Goal: Transaction & Acquisition: Book appointment/travel/reservation

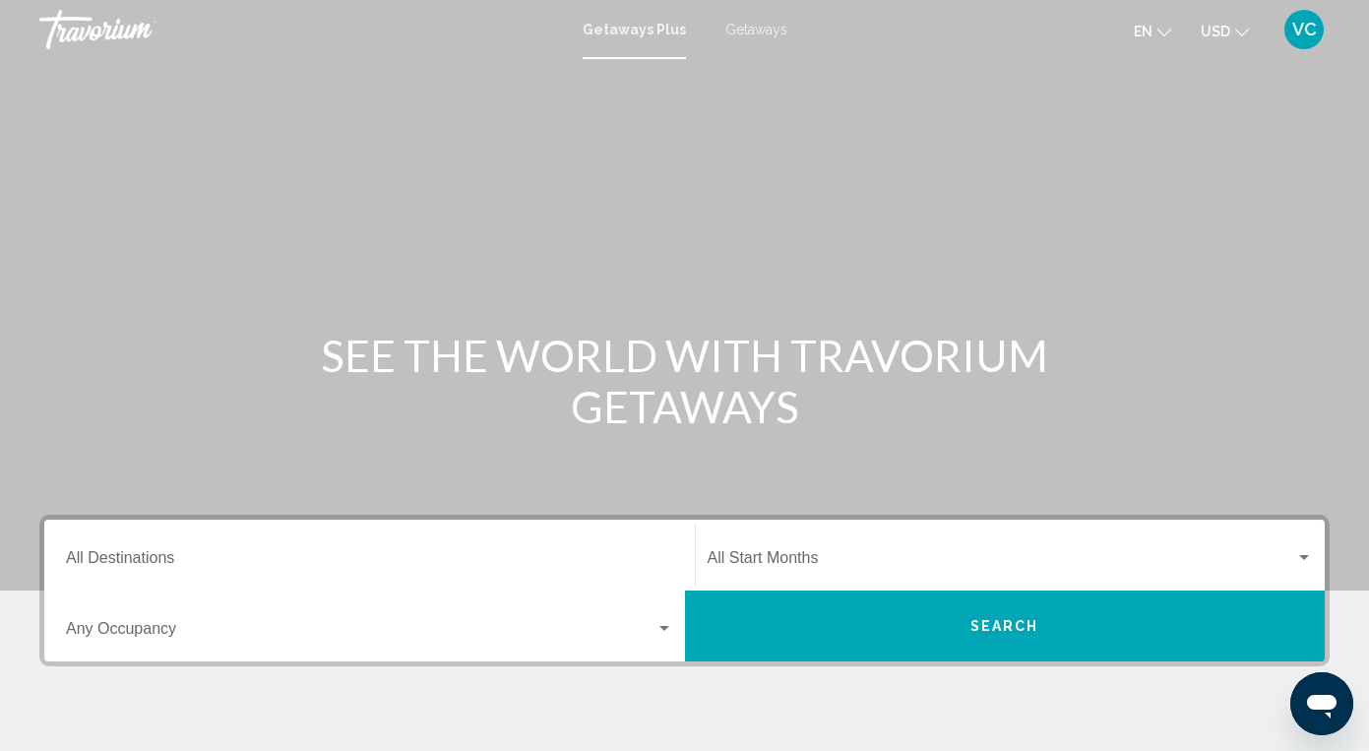
click at [76, 558] on input "Destination All Destinations" at bounding box center [369, 562] width 607 height 18
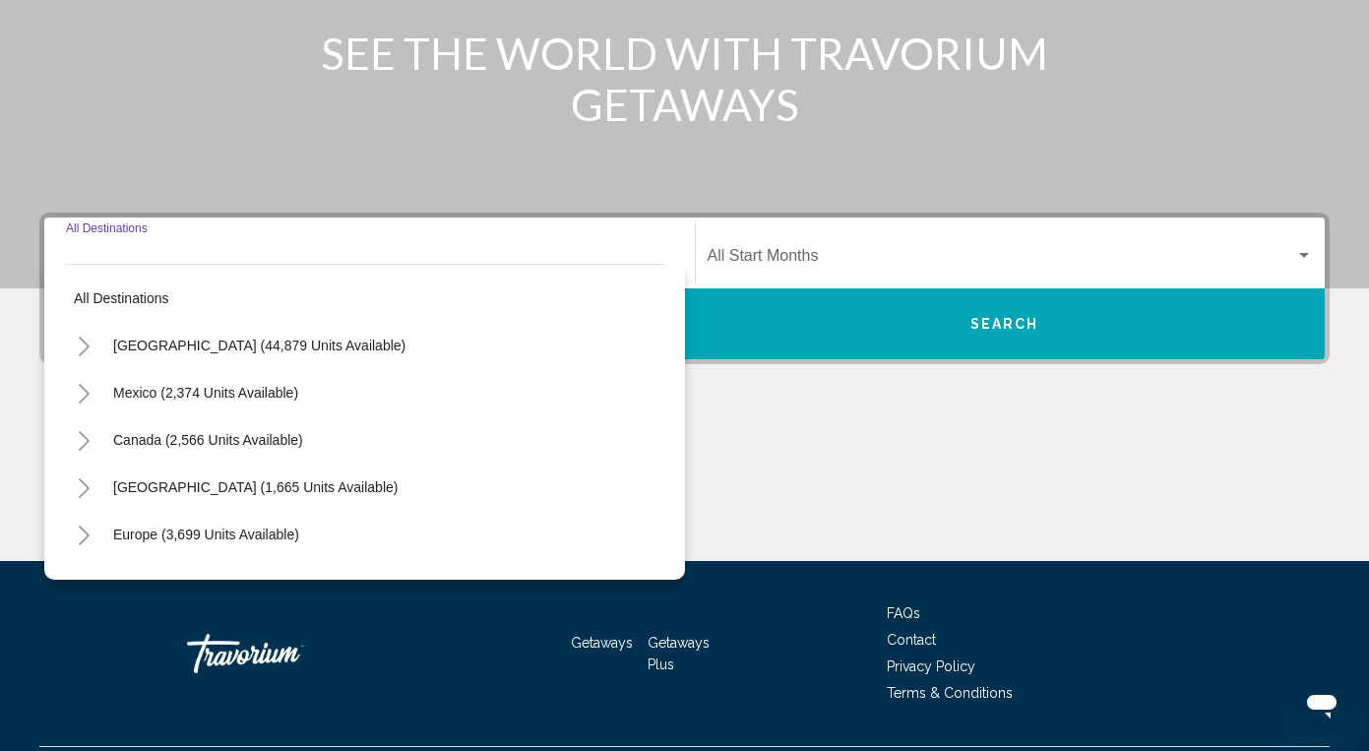
scroll to position [353, 0]
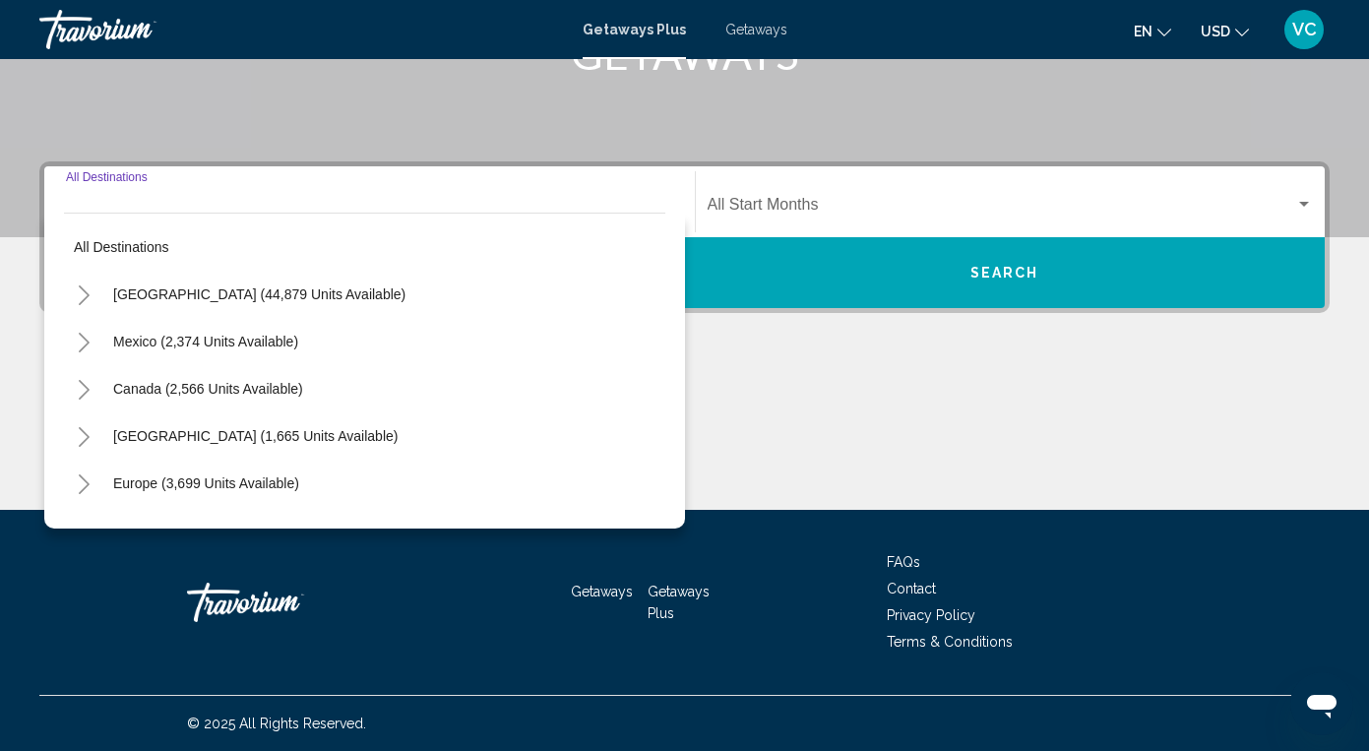
click at [83, 286] on icon "Toggle United States (44,879 units available)" at bounding box center [84, 295] width 15 height 20
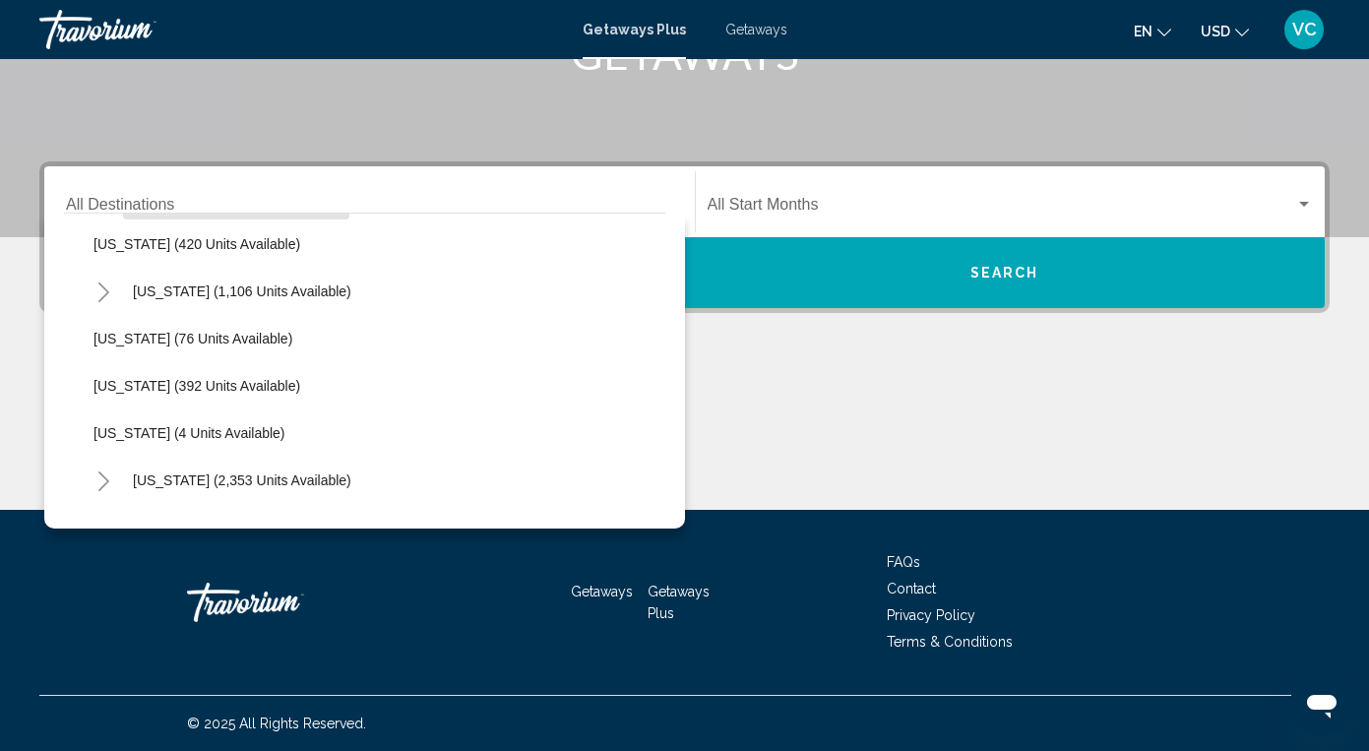
scroll to position [807, 0]
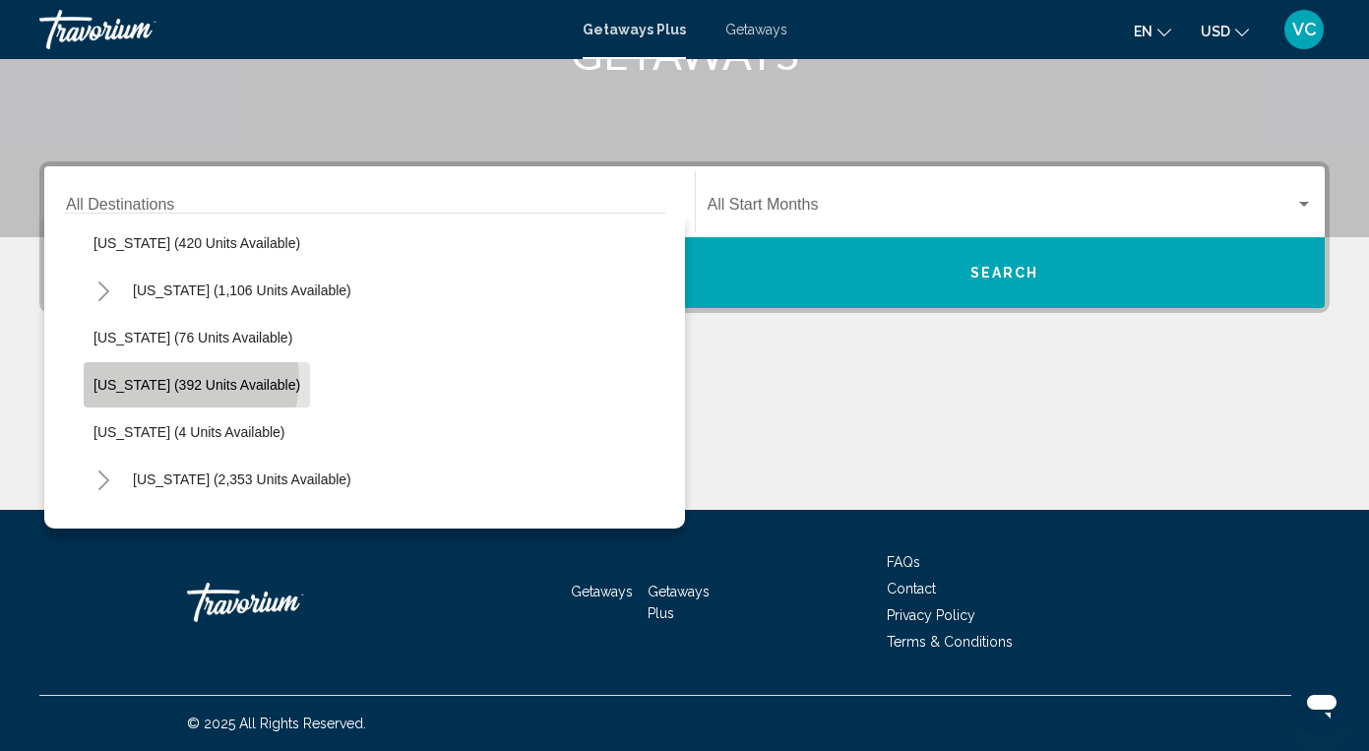
click at [177, 380] on span "Minnesota (392 units available)" at bounding box center [196, 385] width 207 height 16
type input "**********"
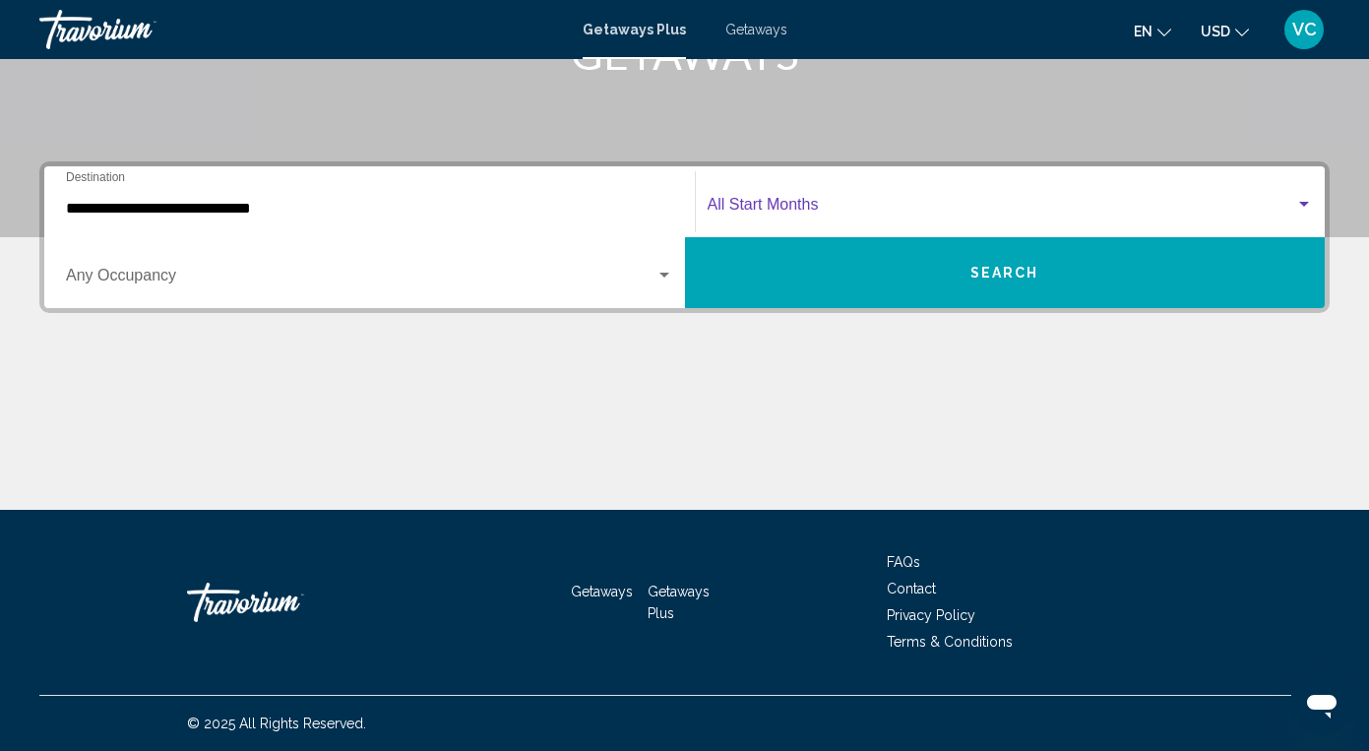
click at [797, 200] on span "Search widget" at bounding box center [1002, 209] width 589 height 18
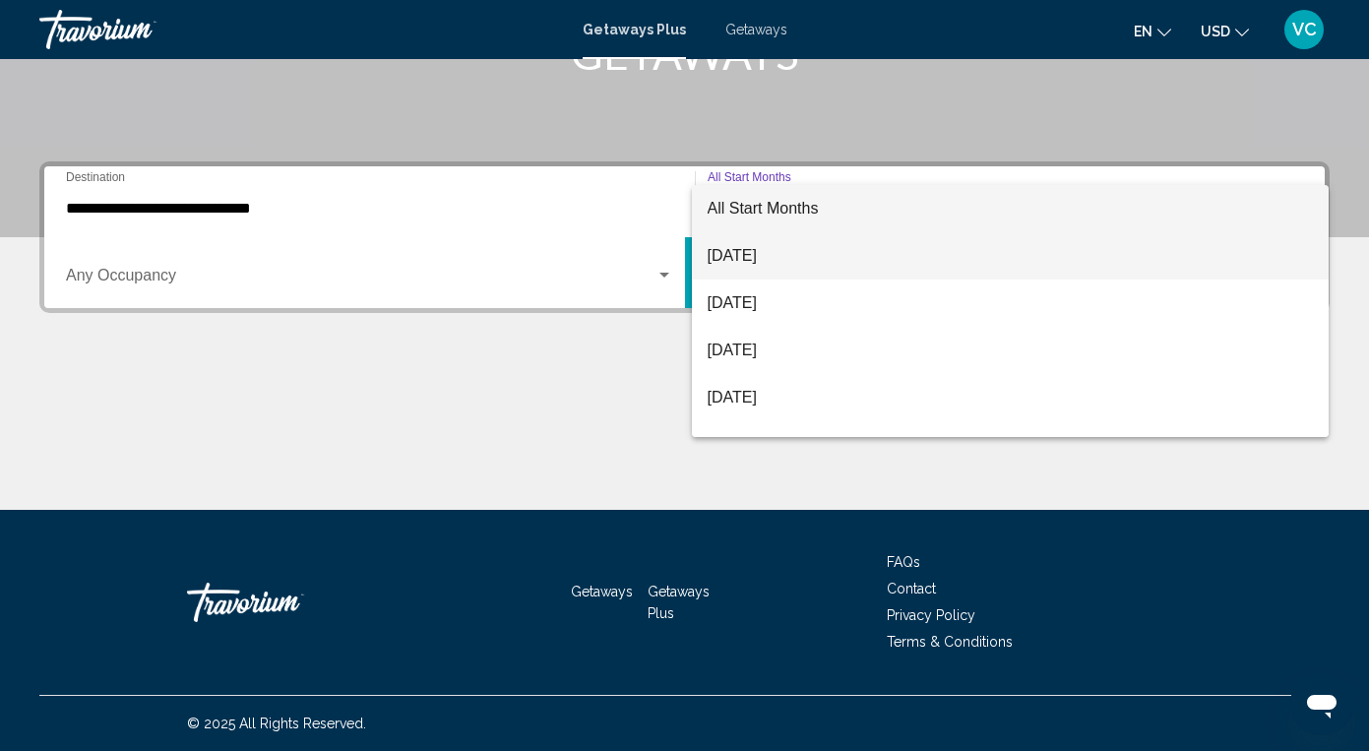
click at [759, 252] on span "August 2025" at bounding box center [1011, 255] width 606 height 47
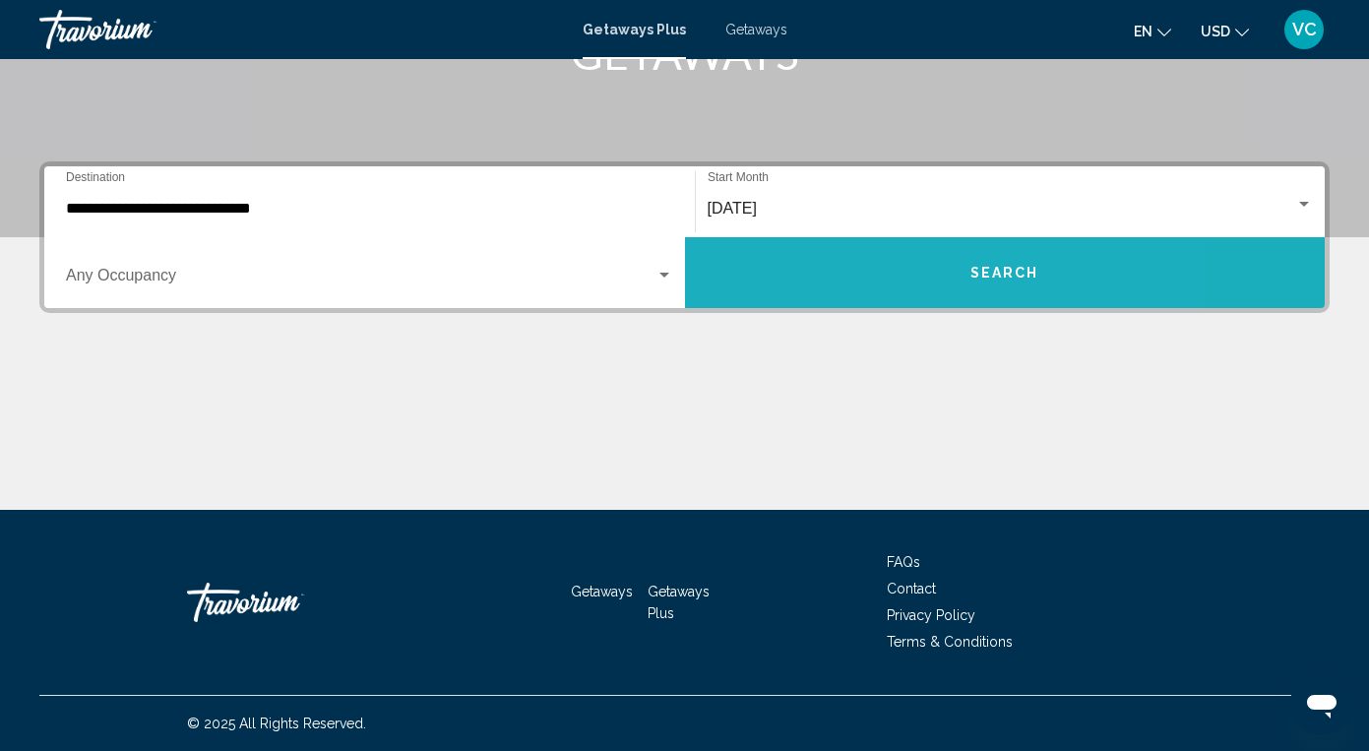
click at [765, 261] on button "Search" at bounding box center [1005, 272] width 641 height 71
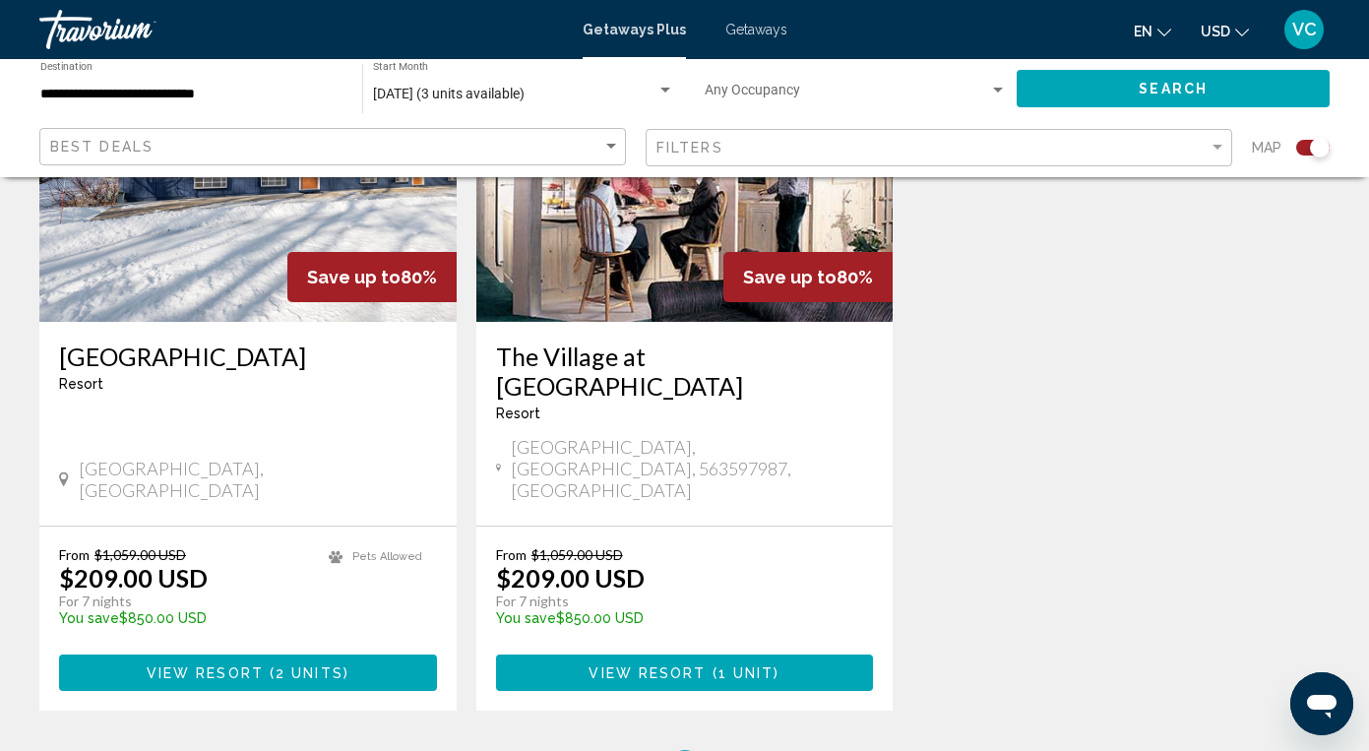
scroll to position [876, 0]
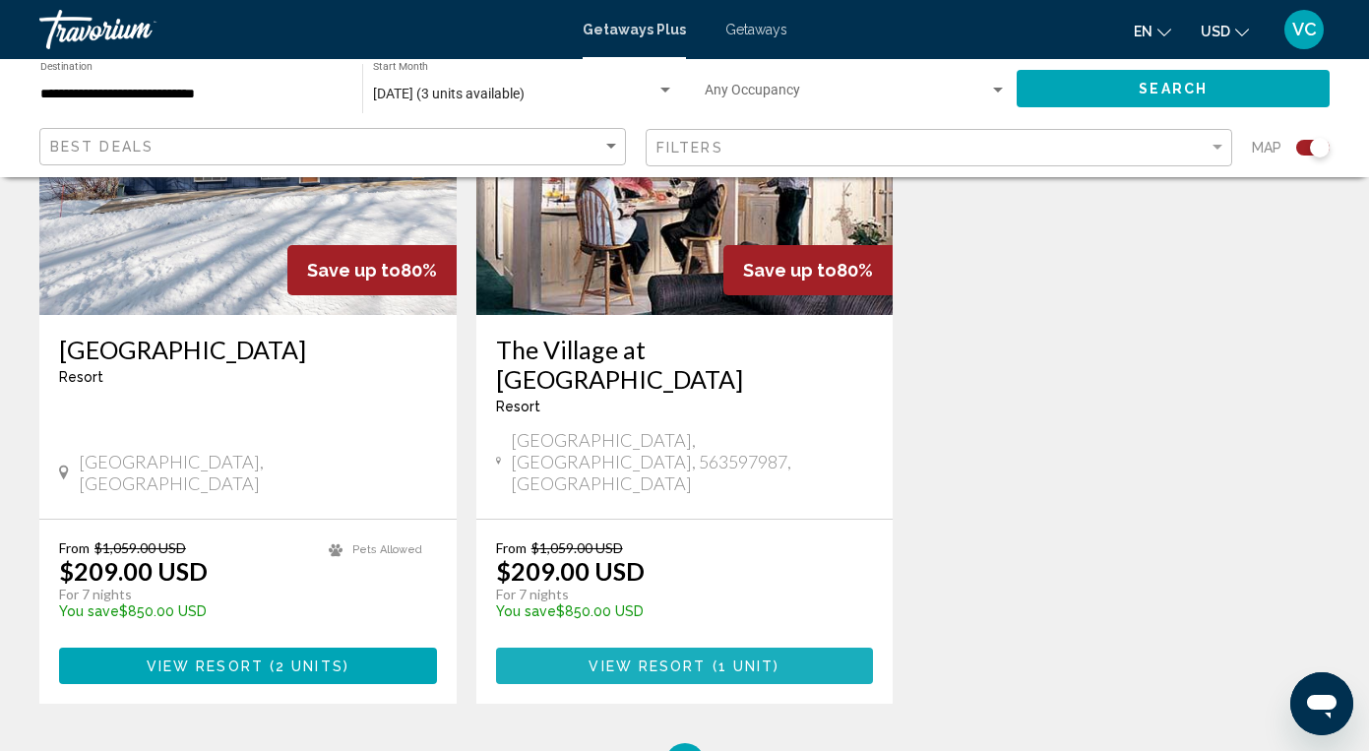
click at [742, 658] on span "1 unit" at bounding box center [746, 666] width 56 height 16
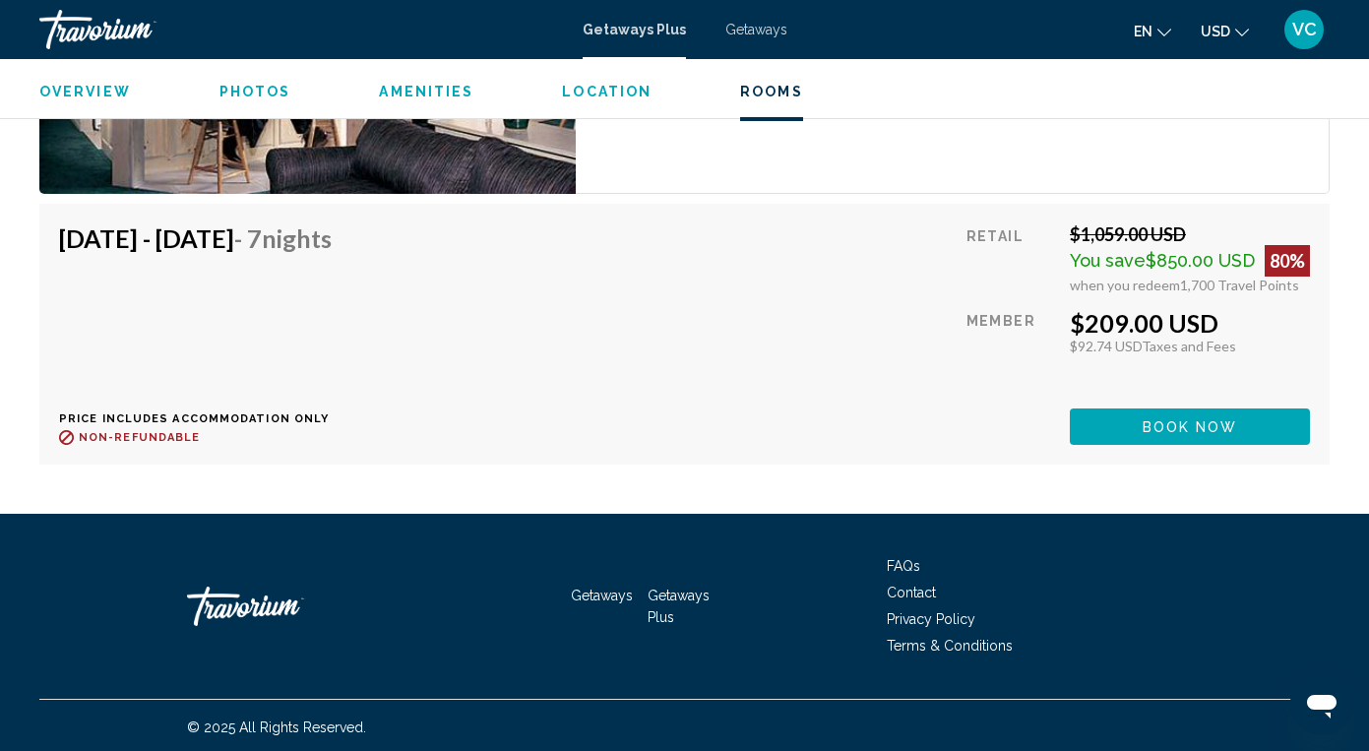
scroll to position [3263, 0]
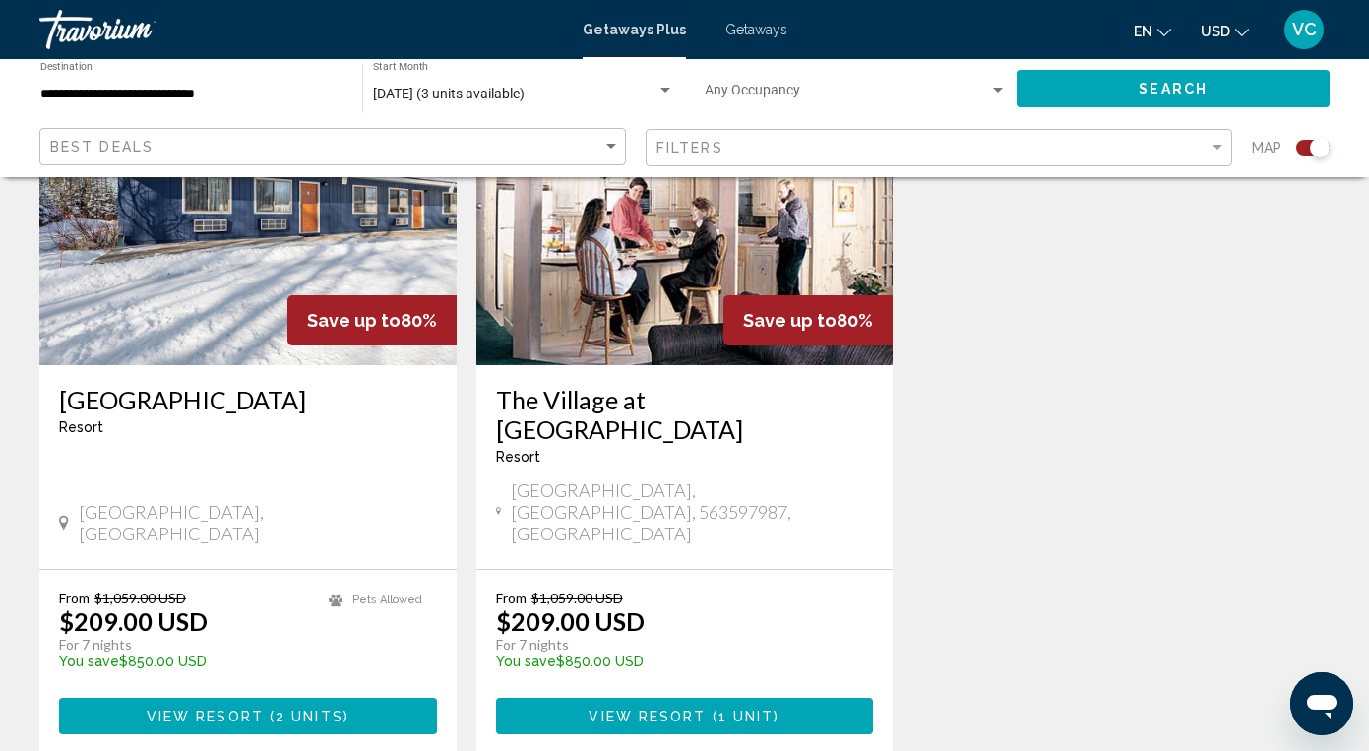
scroll to position [830, 0]
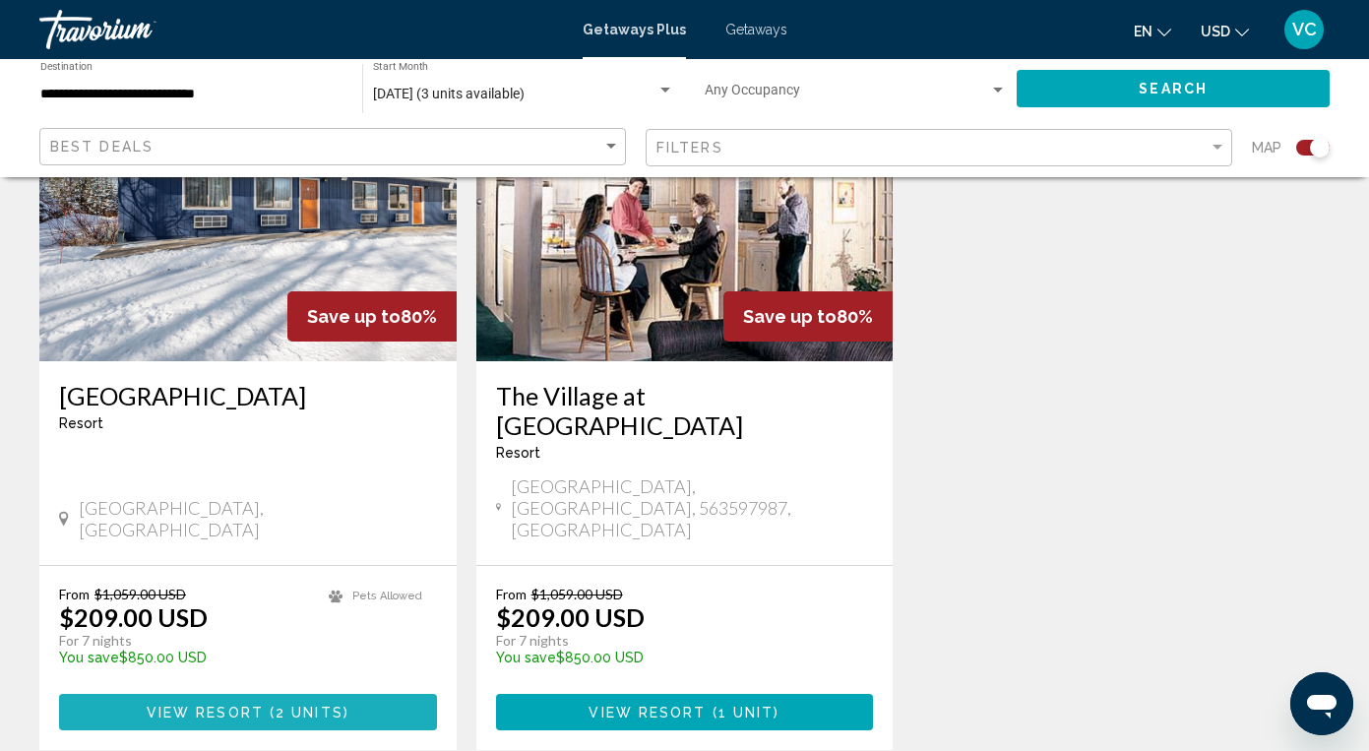
click at [197, 705] on span "View Resort" at bounding box center [205, 713] width 117 height 16
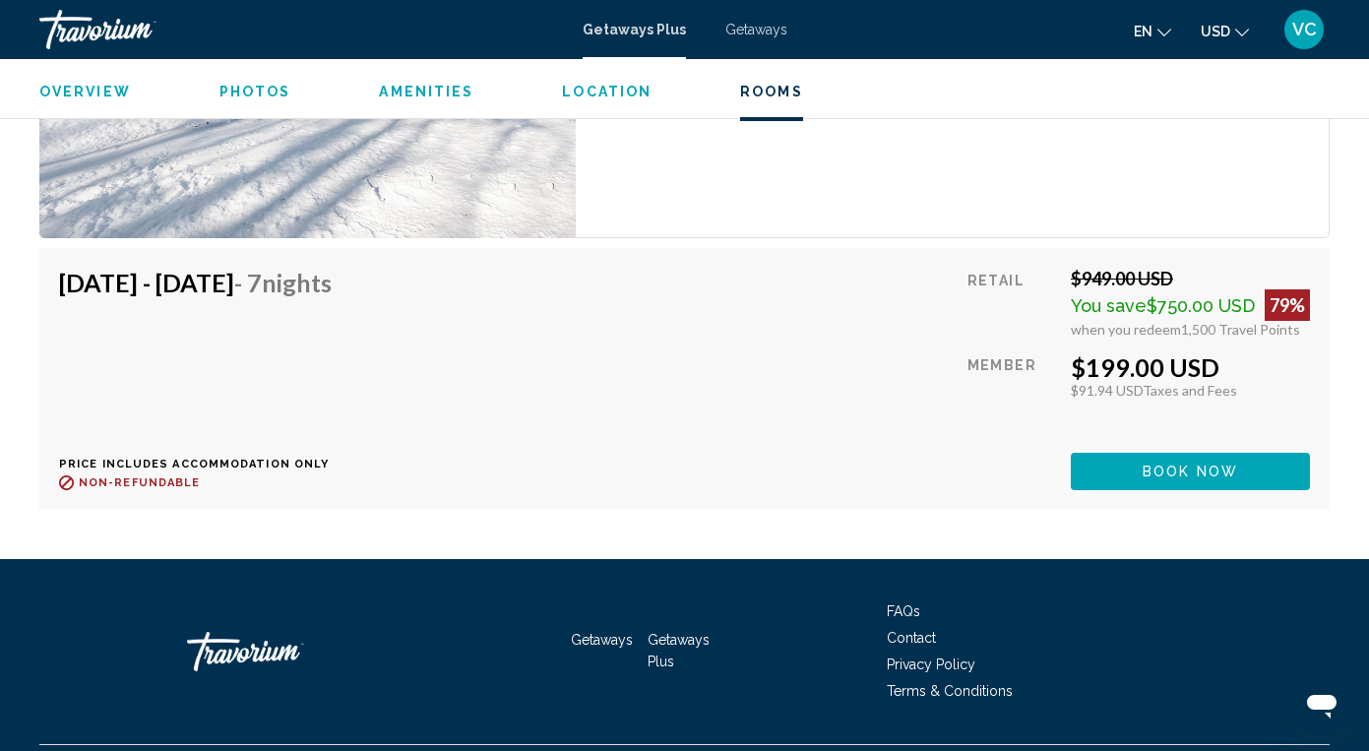
scroll to position [4525, 0]
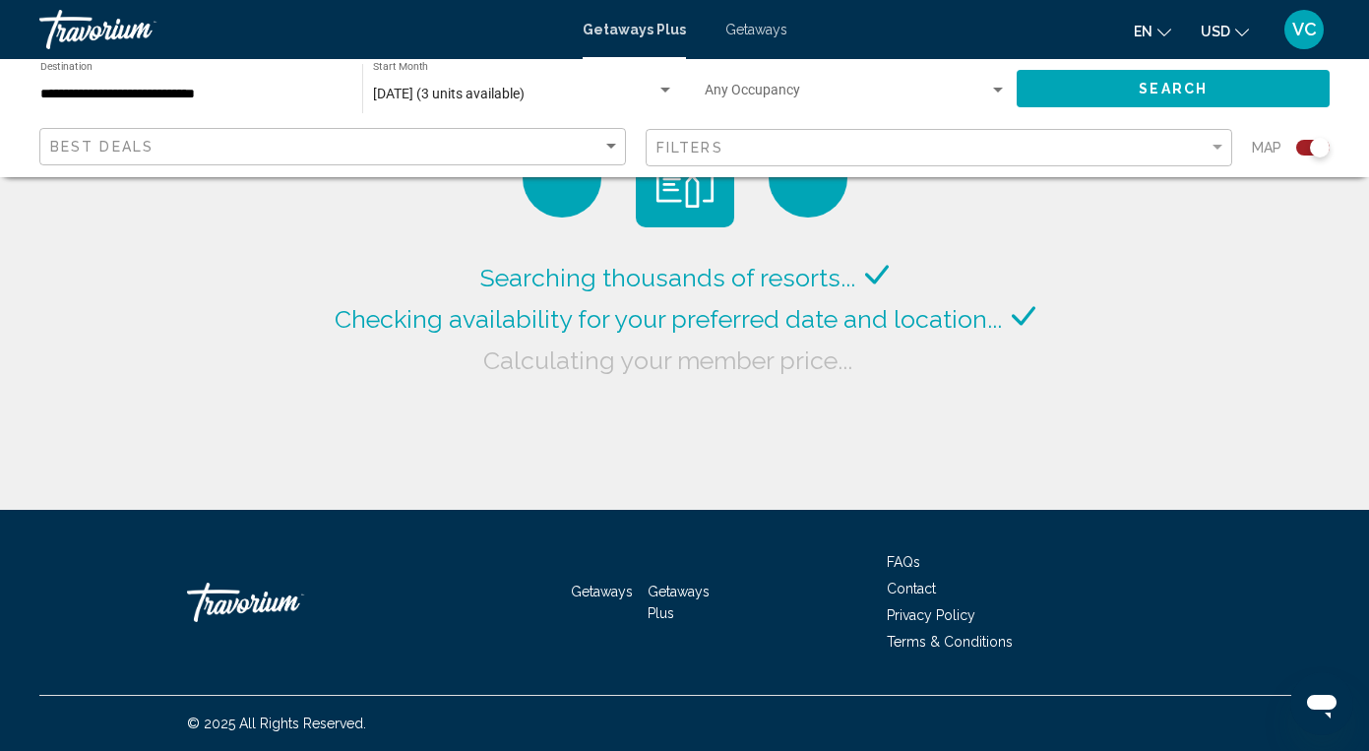
click at [762, 31] on span "Getaways" at bounding box center [756, 30] width 62 height 16
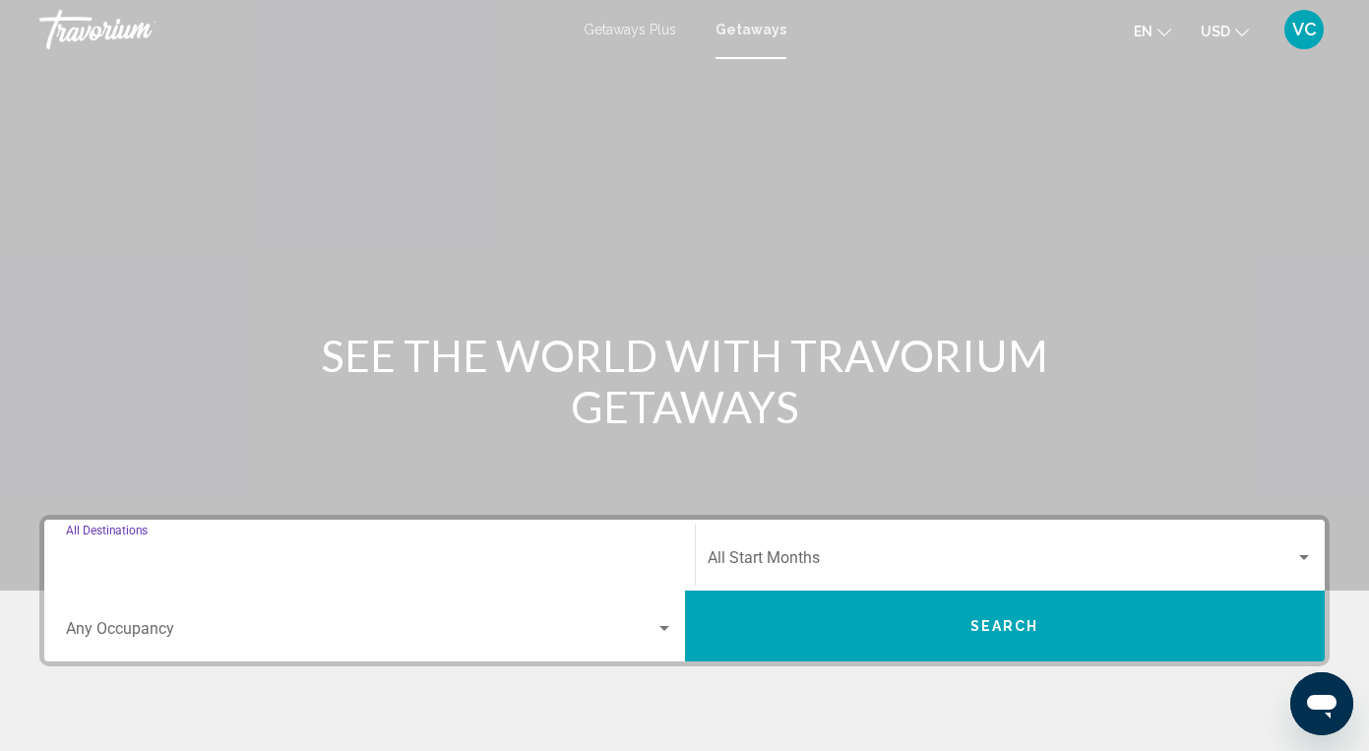
click at [95, 555] on input "Destination All Destinations" at bounding box center [369, 562] width 607 height 18
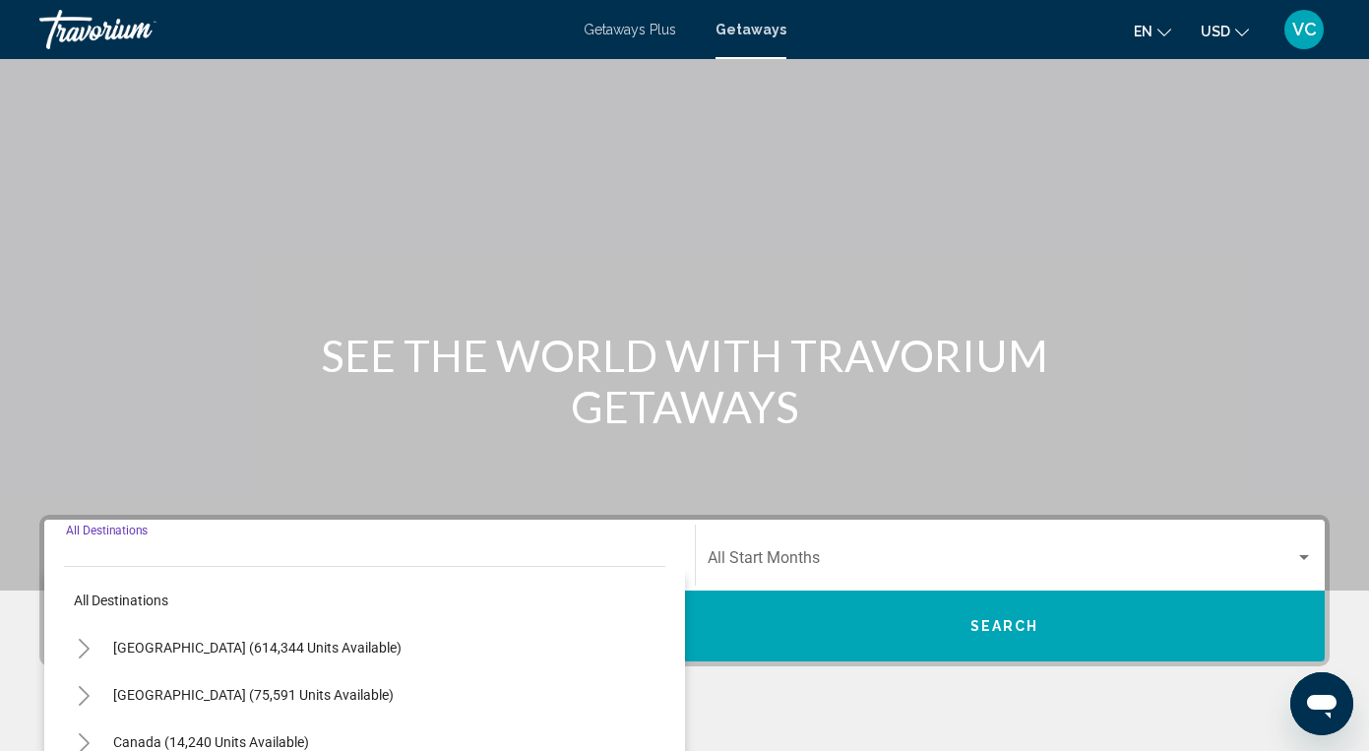
scroll to position [353, 0]
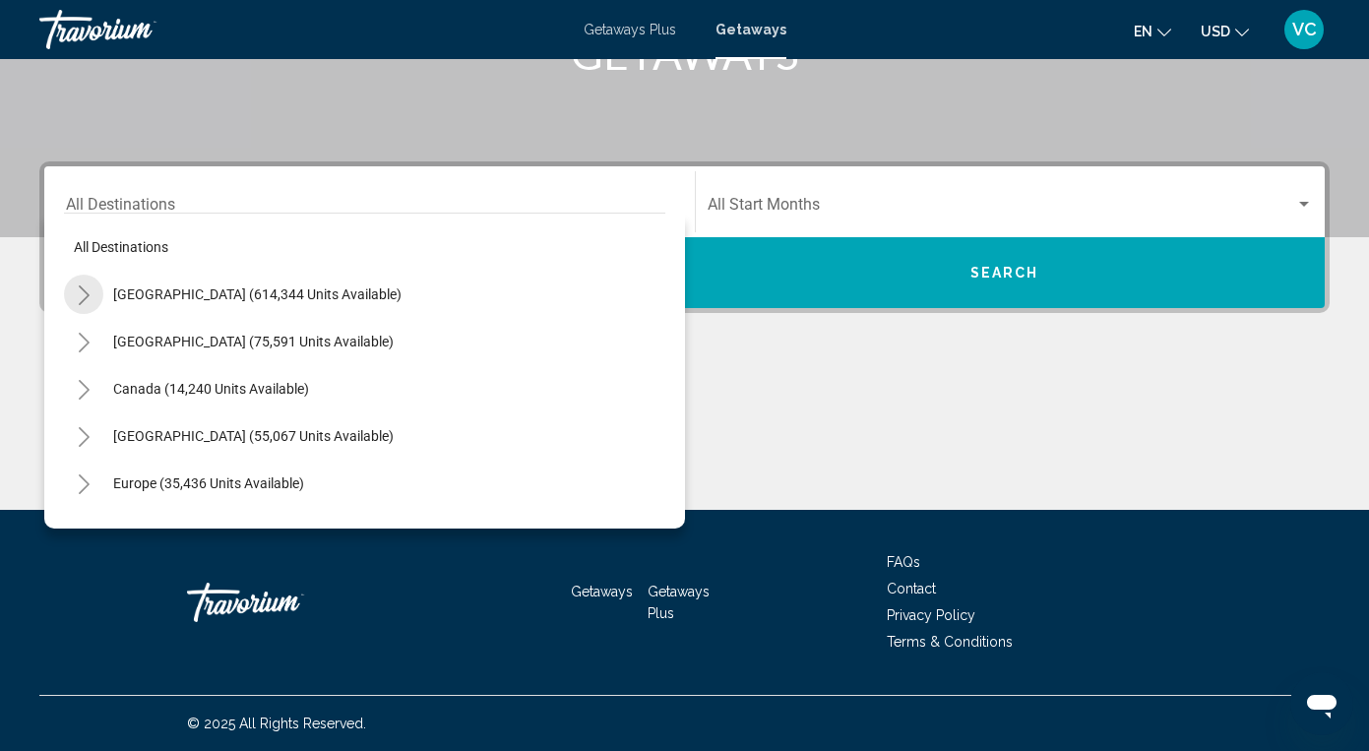
click at [77, 282] on button "Toggle United States (614,344 units available)" at bounding box center [83, 294] width 39 height 39
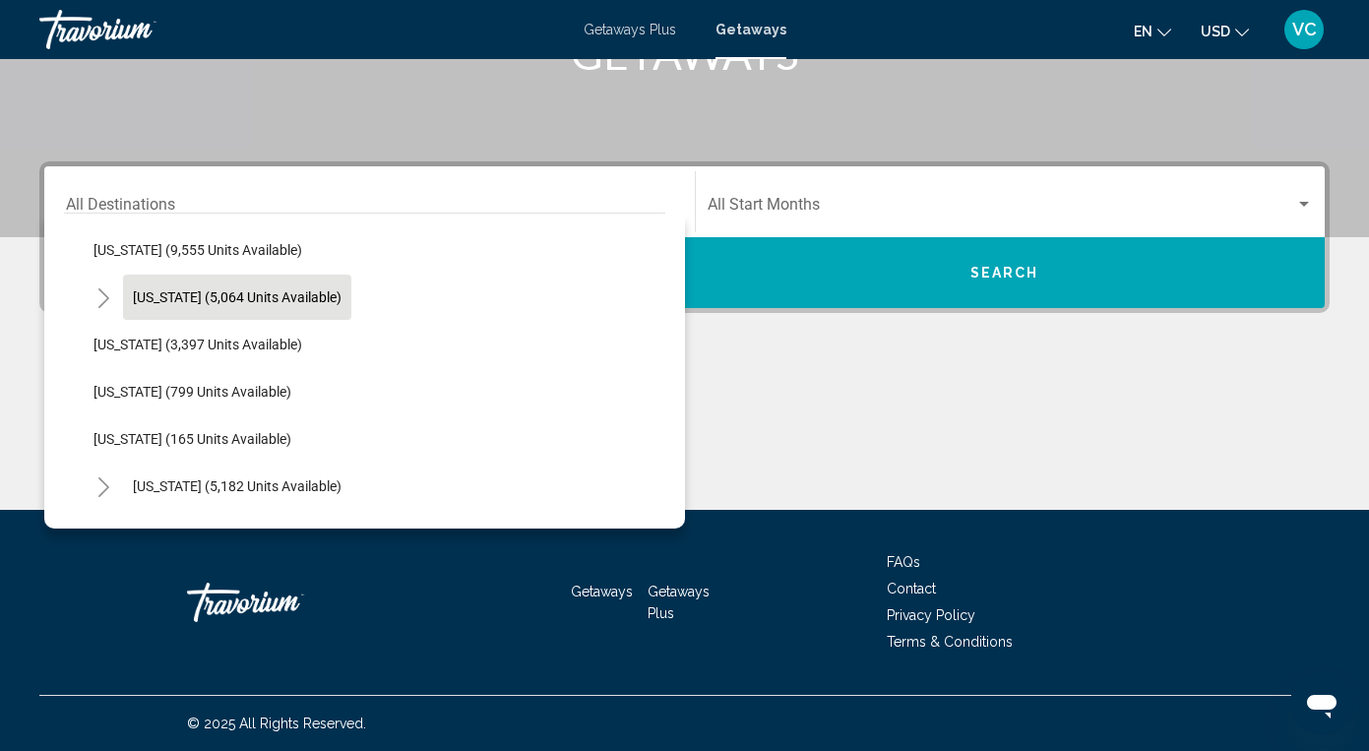
scroll to position [850, 0]
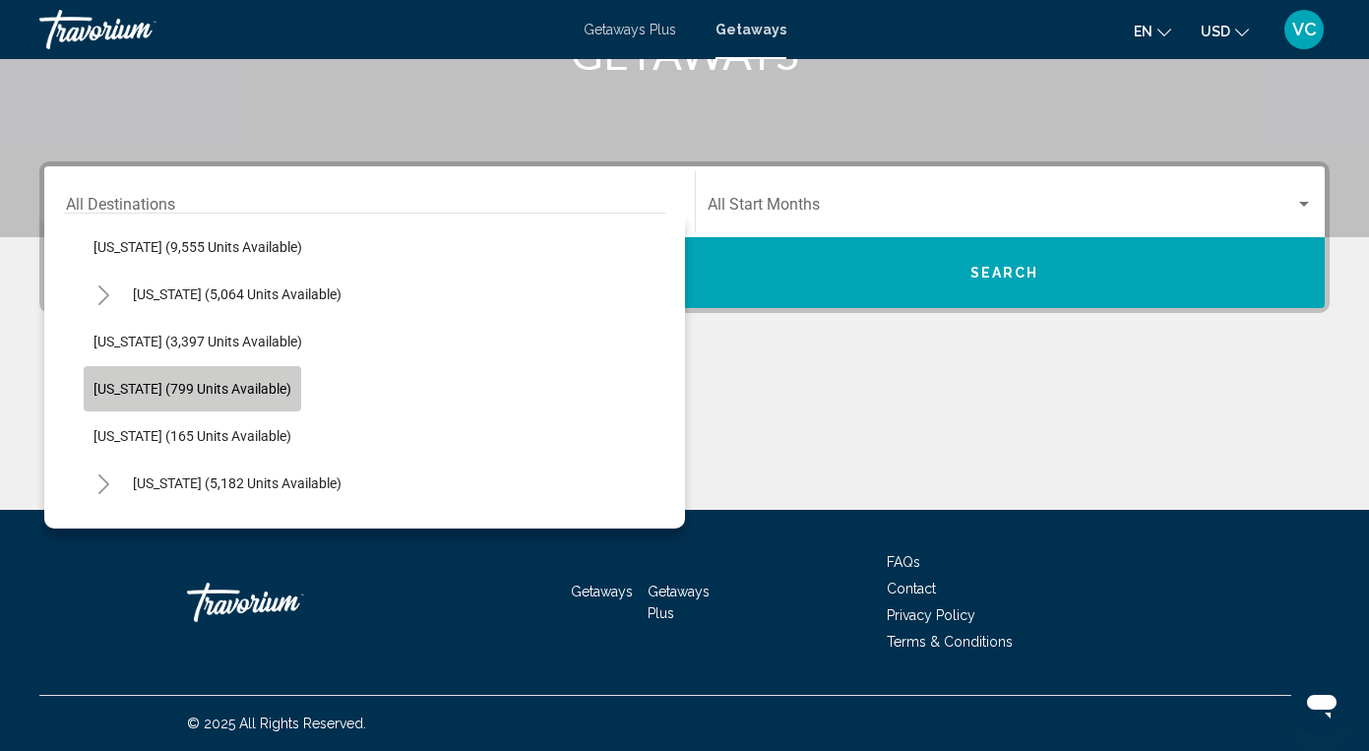
click at [194, 376] on button "Minnesota (799 units available)" at bounding box center [193, 388] width 218 height 45
type input "**********"
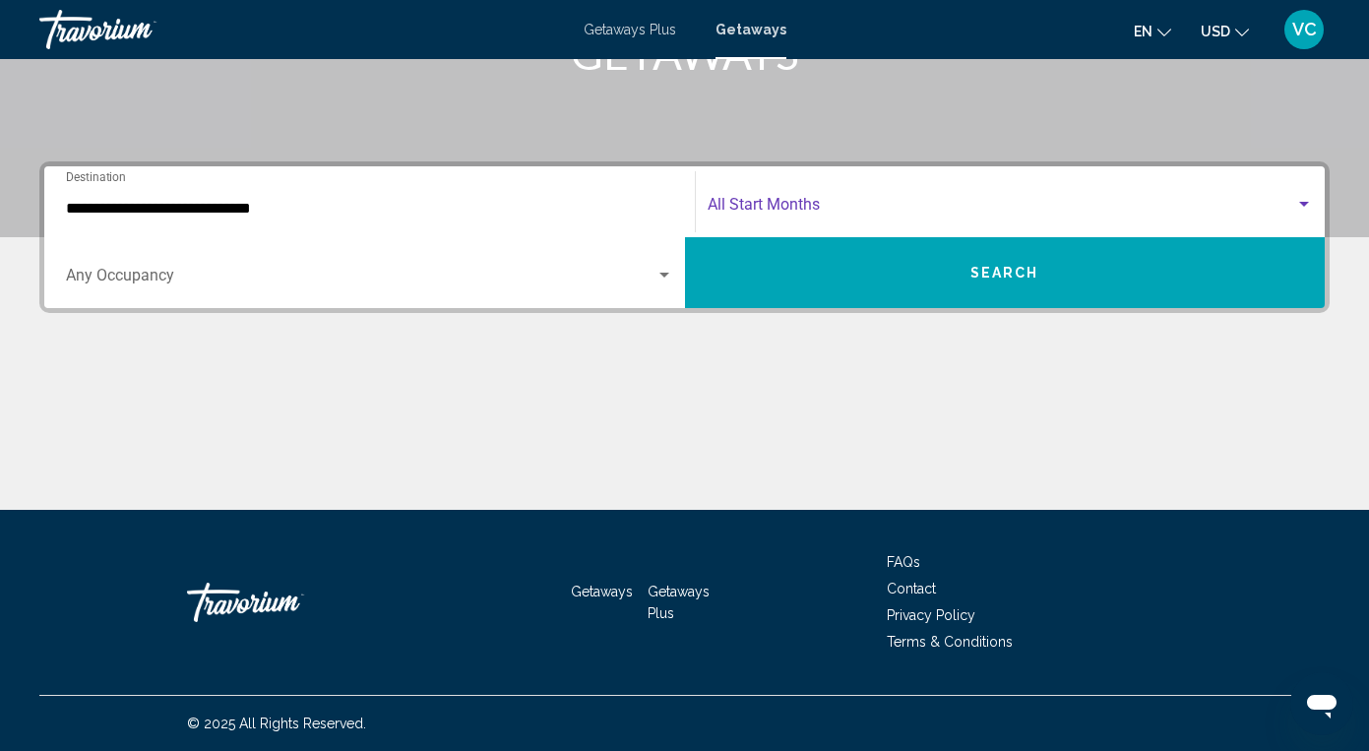
click at [817, 201] on span "Search widget" at bounding box center [1002, 209] width 589 height 18
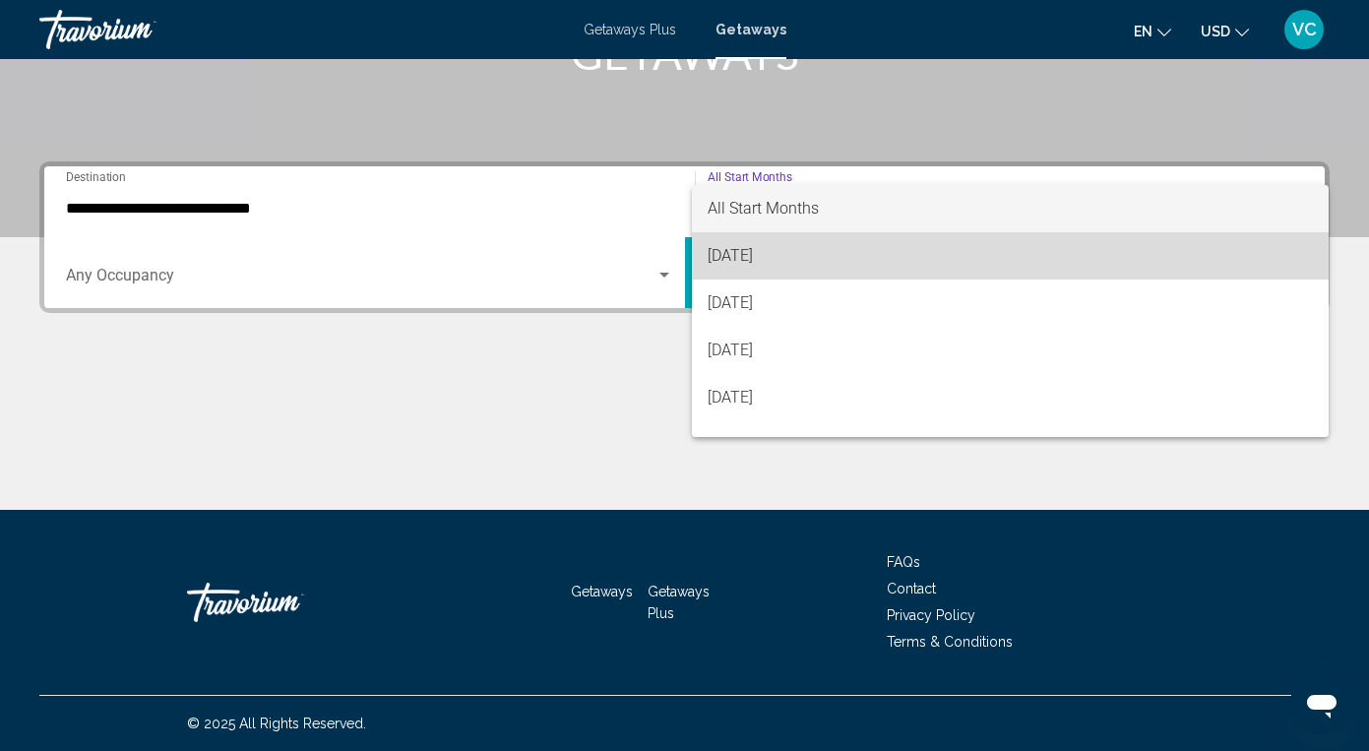
click at [755, 257] on span "August 2025" at bounding box center [1011, 255] width 606 height 47
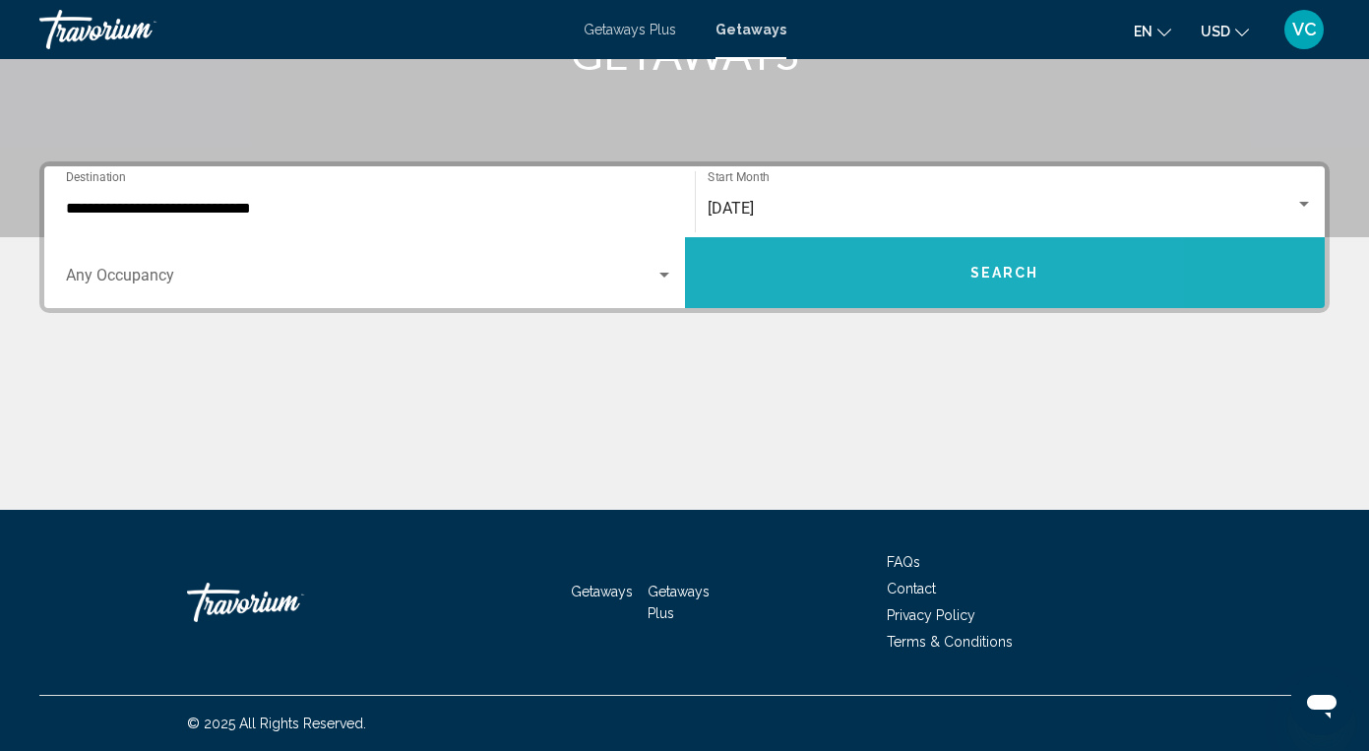
click at [755, 257] on button "Search" at bounding box center [1005, 272] width 641 height 71
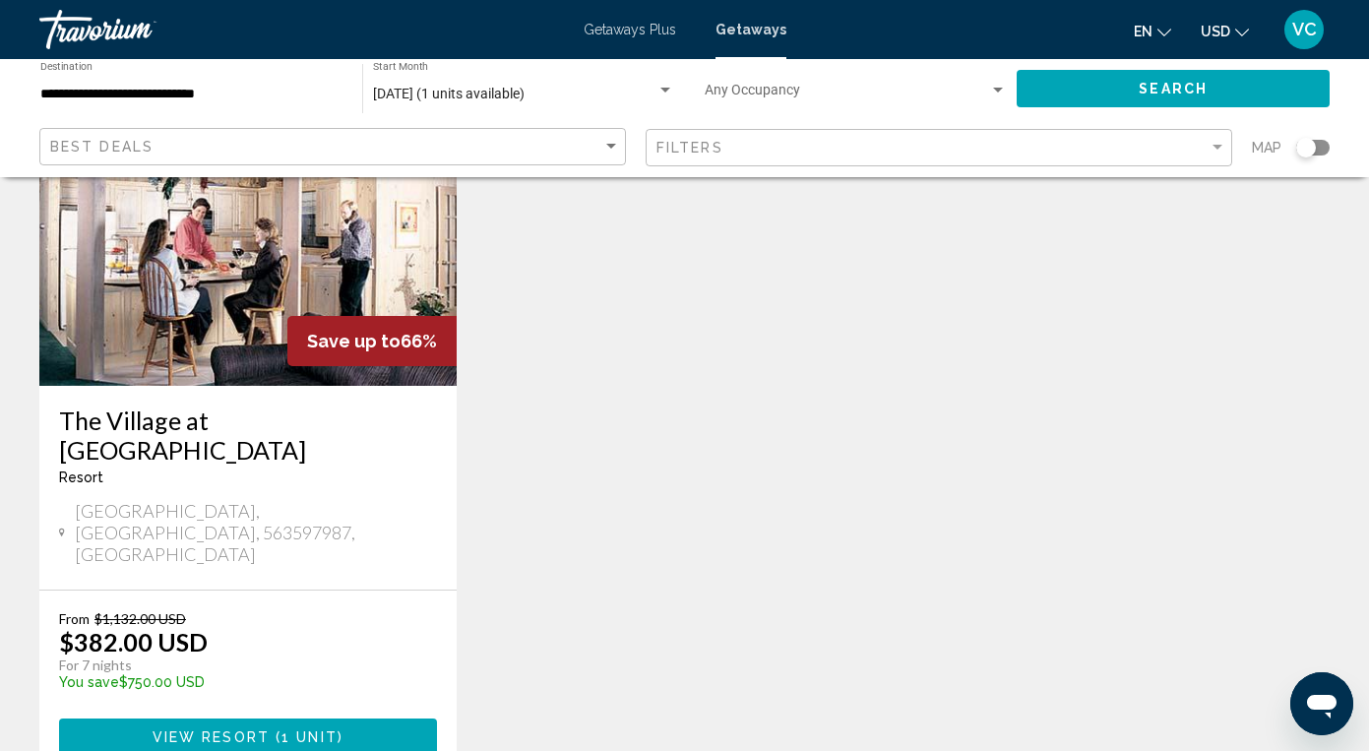
scroll to position [196, 0]
click at [194, 727] on span "View Resort ( 1 unit )" at bounding box center [248, 735] width 191 height 16
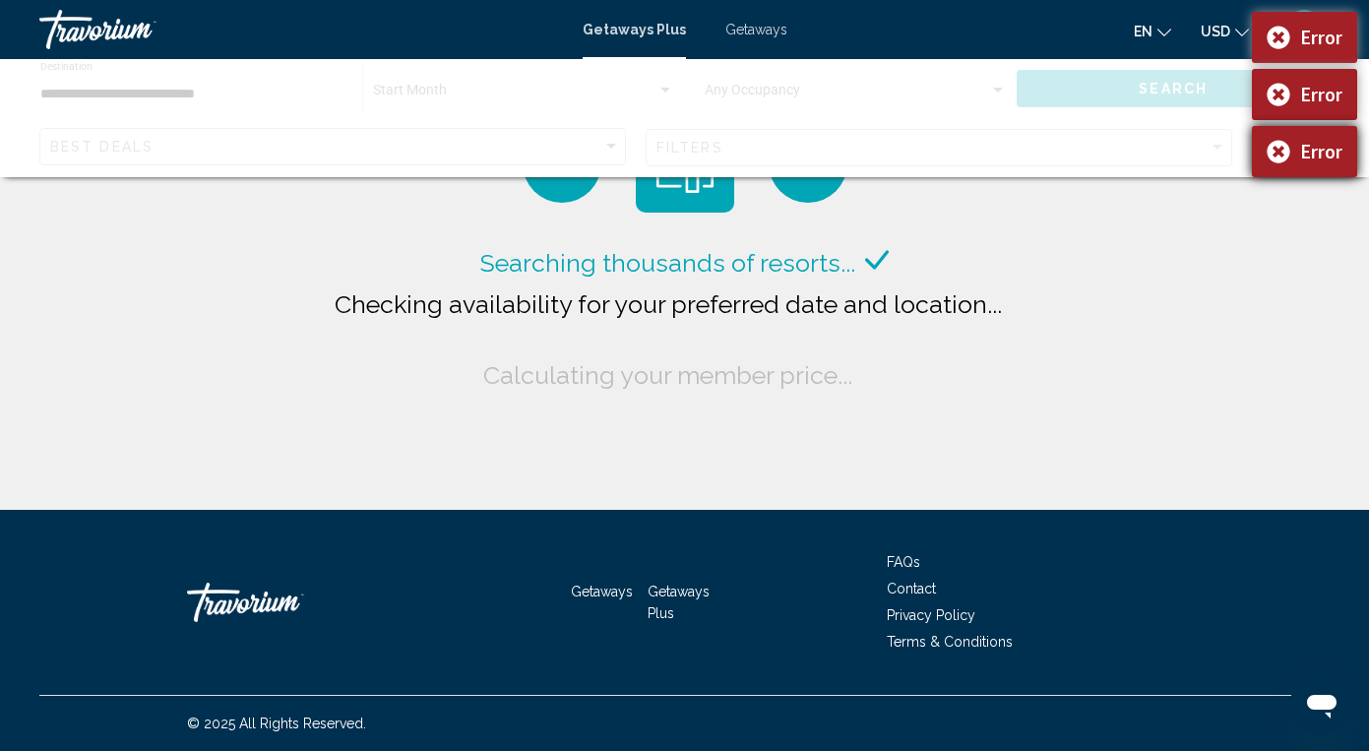
click at [1280, 158] on div "Error" at bounding box center [1304, 151] width 105 height 51
click at [1277, 93] on div "Error" at bounding box center [1304, 94] width 105 height 51
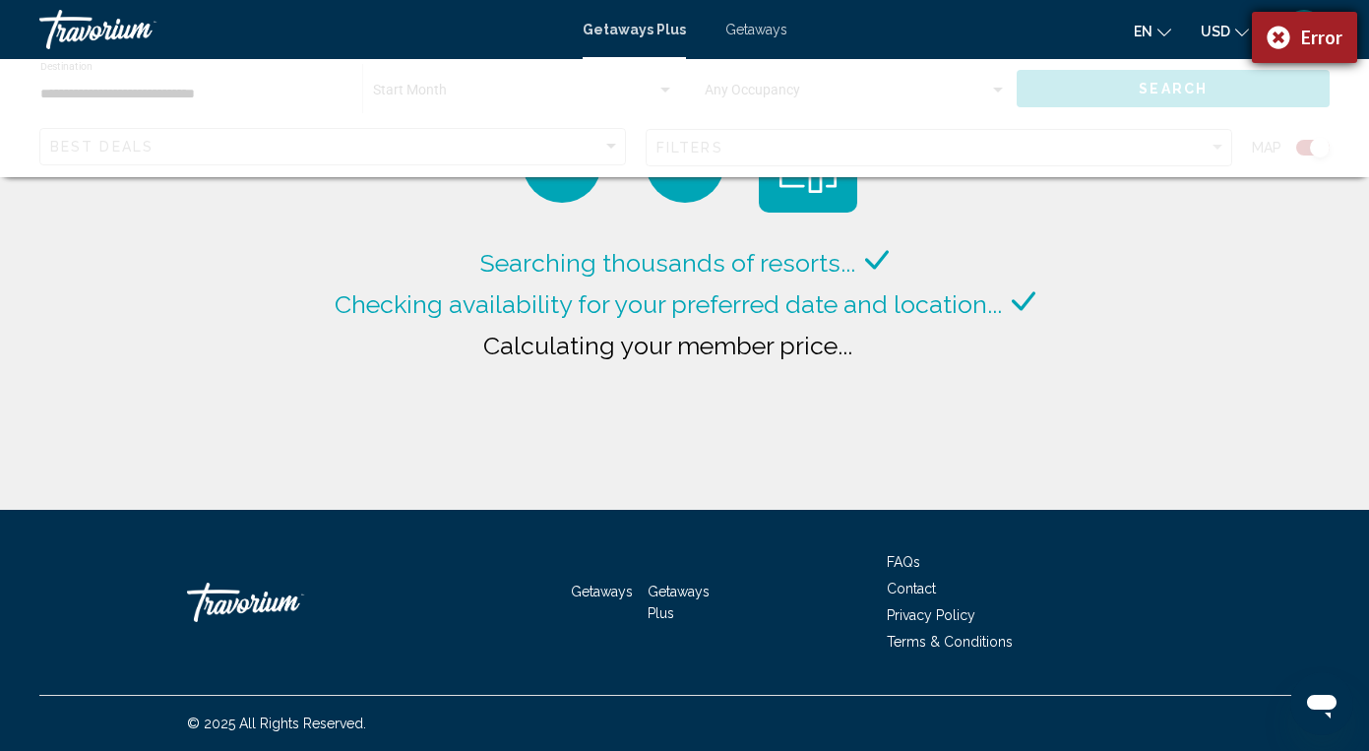
click at [1275, 35] on div "Error" at bounding box center [1304, 37] width 105 height 51
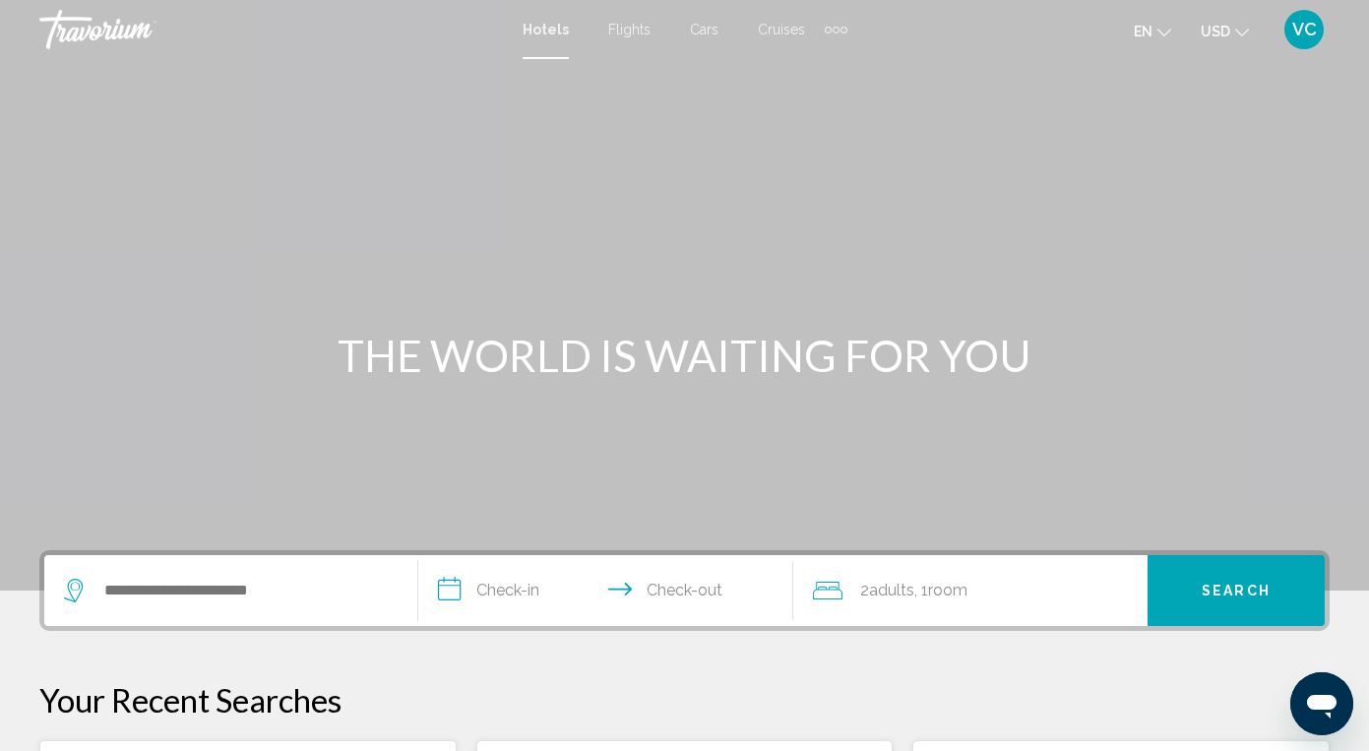
click at [75, 594] on icon "Search widget" at bounding box center [76, 591] width 24 height 24
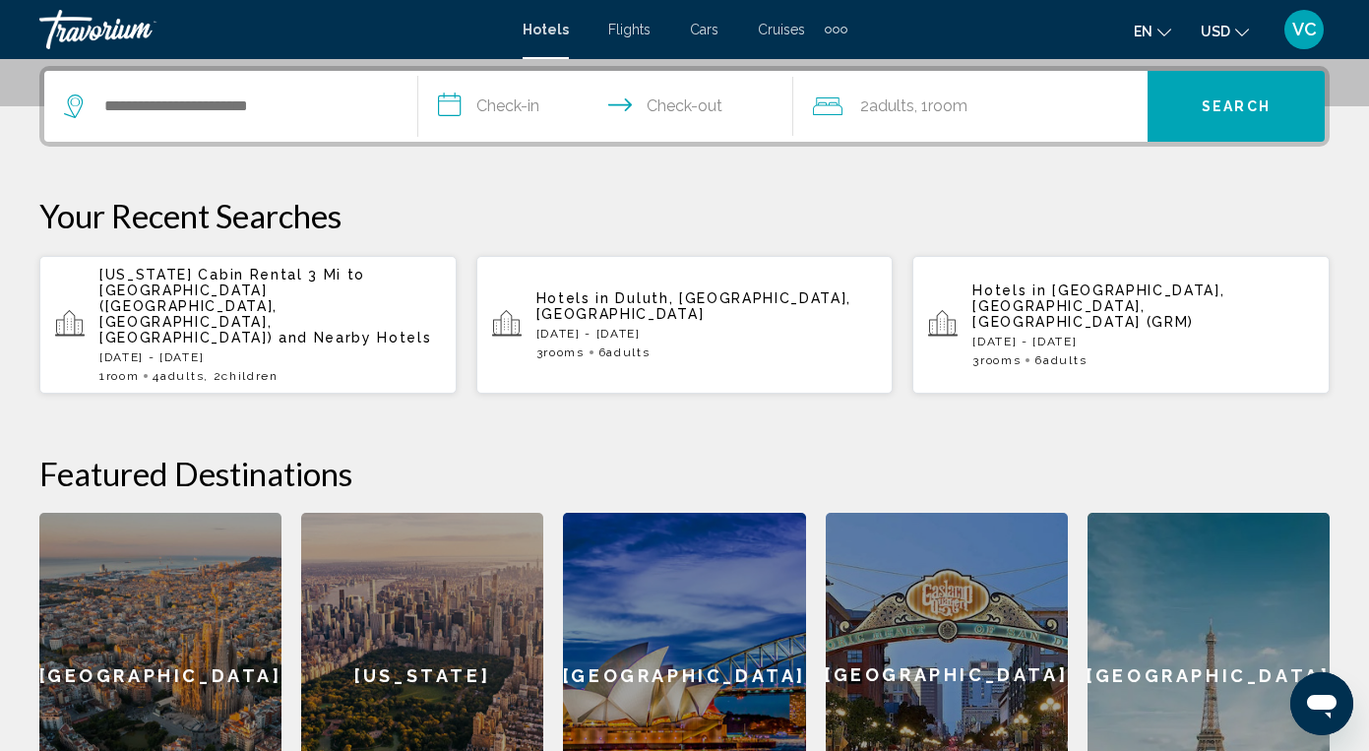
scroll to position [486, 0]
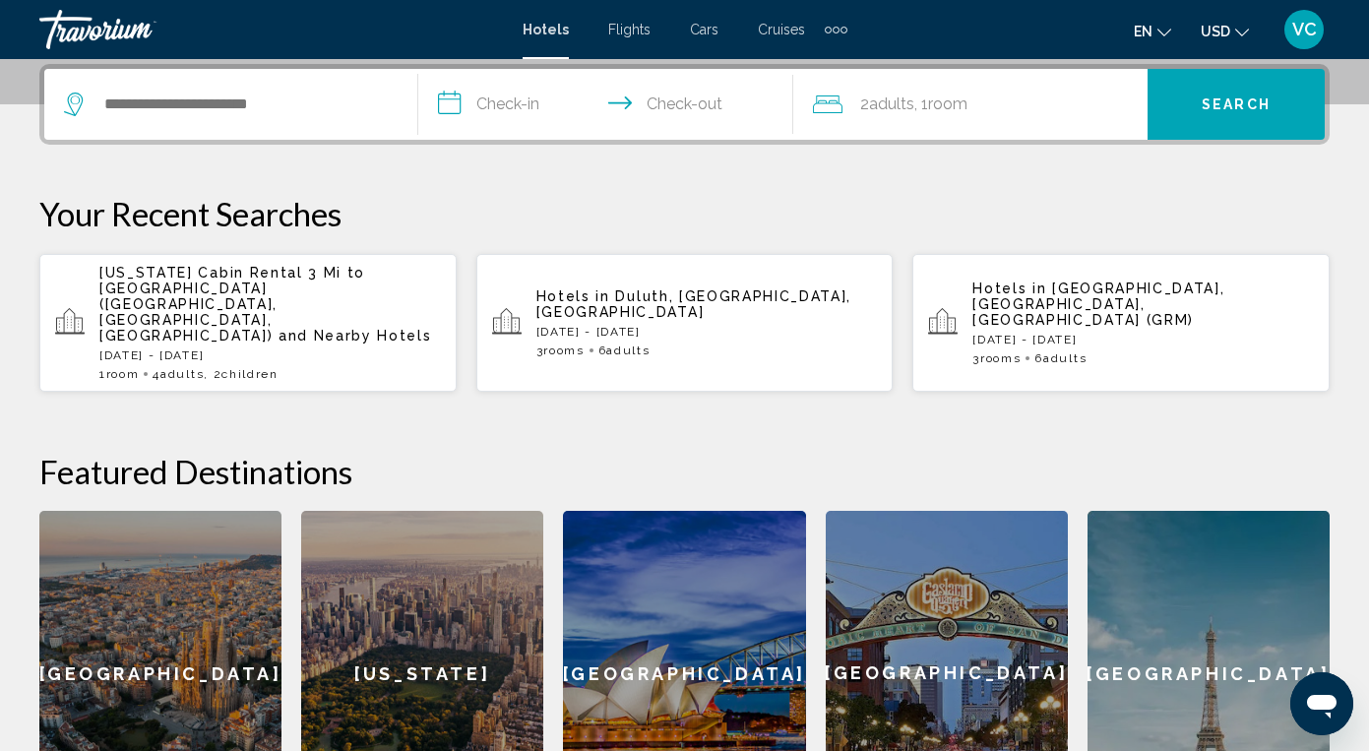
click at [626, 325] on p "[DATE] - [DATE]" at bounding box center [707, 332] width 342 height 14
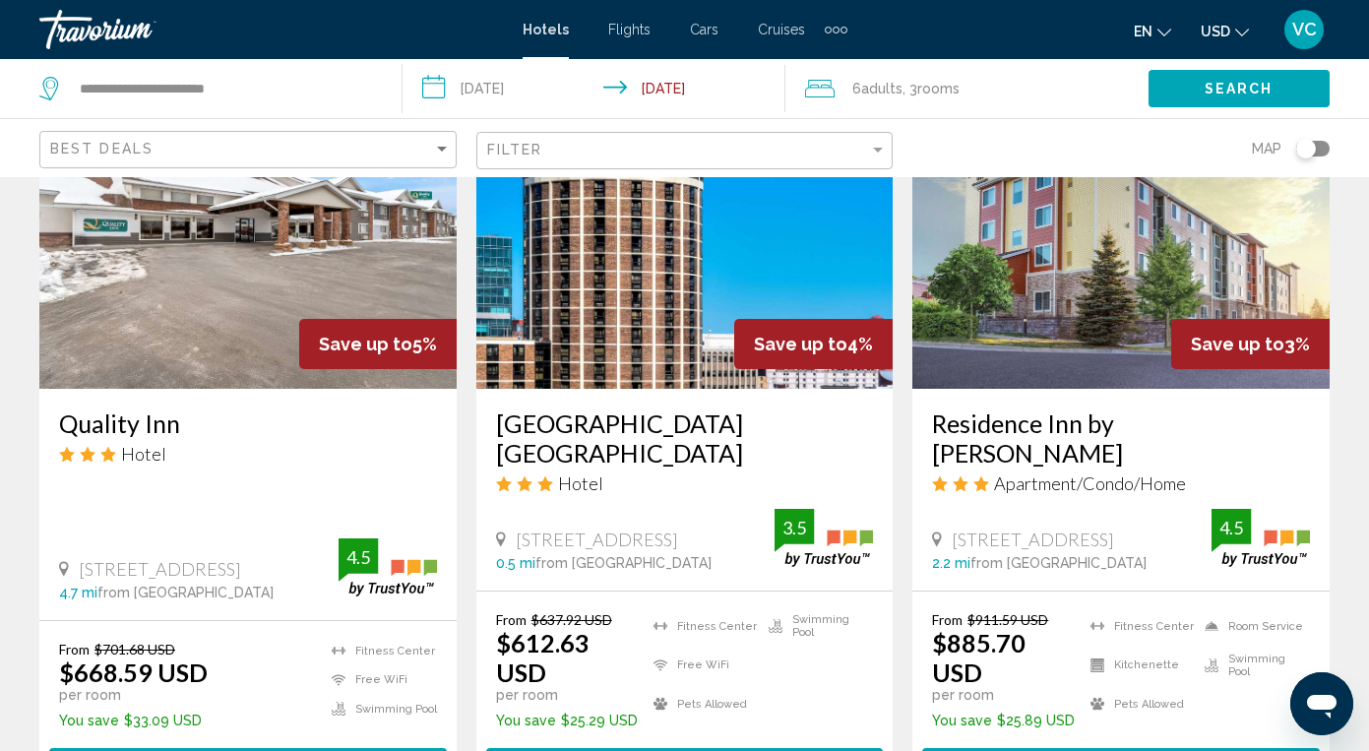
scroll to position [973, 0]
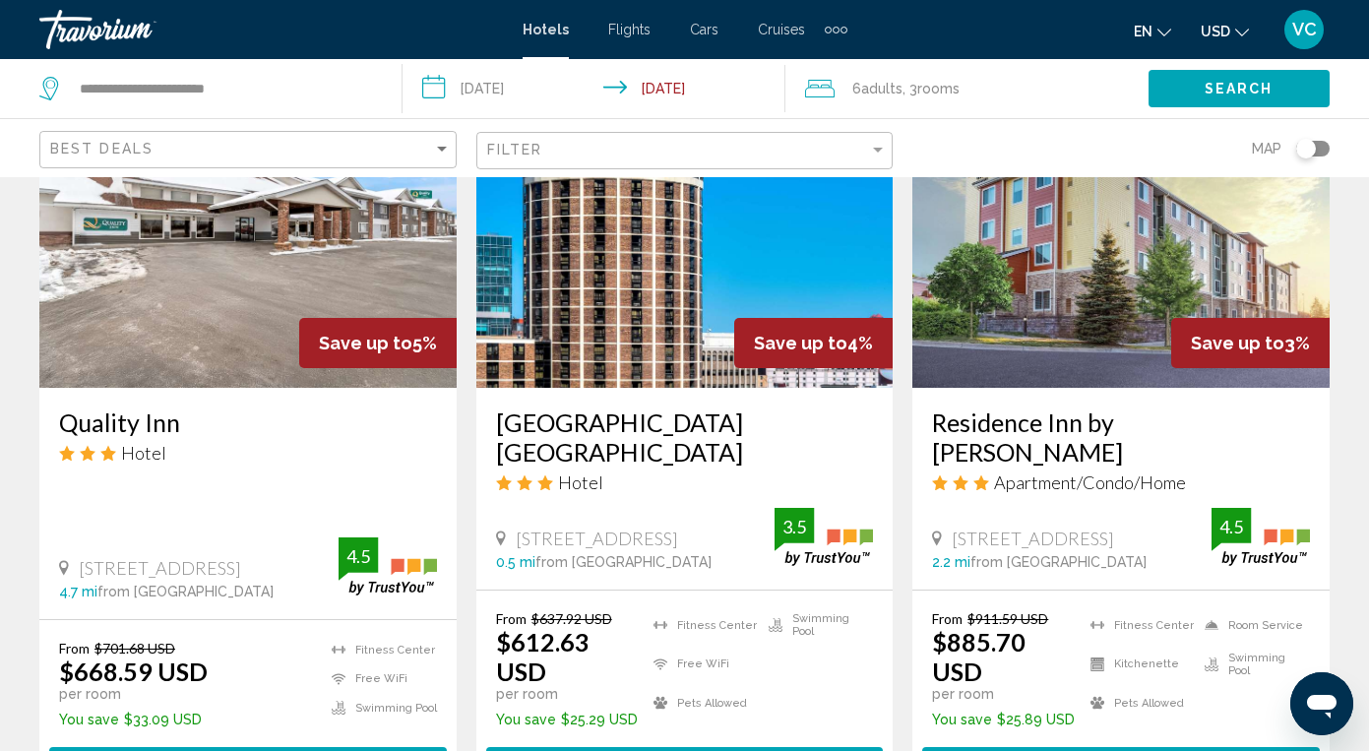
click at [931, 84] on span "rooms" at bounding box center [938, 89] width 42 height 16
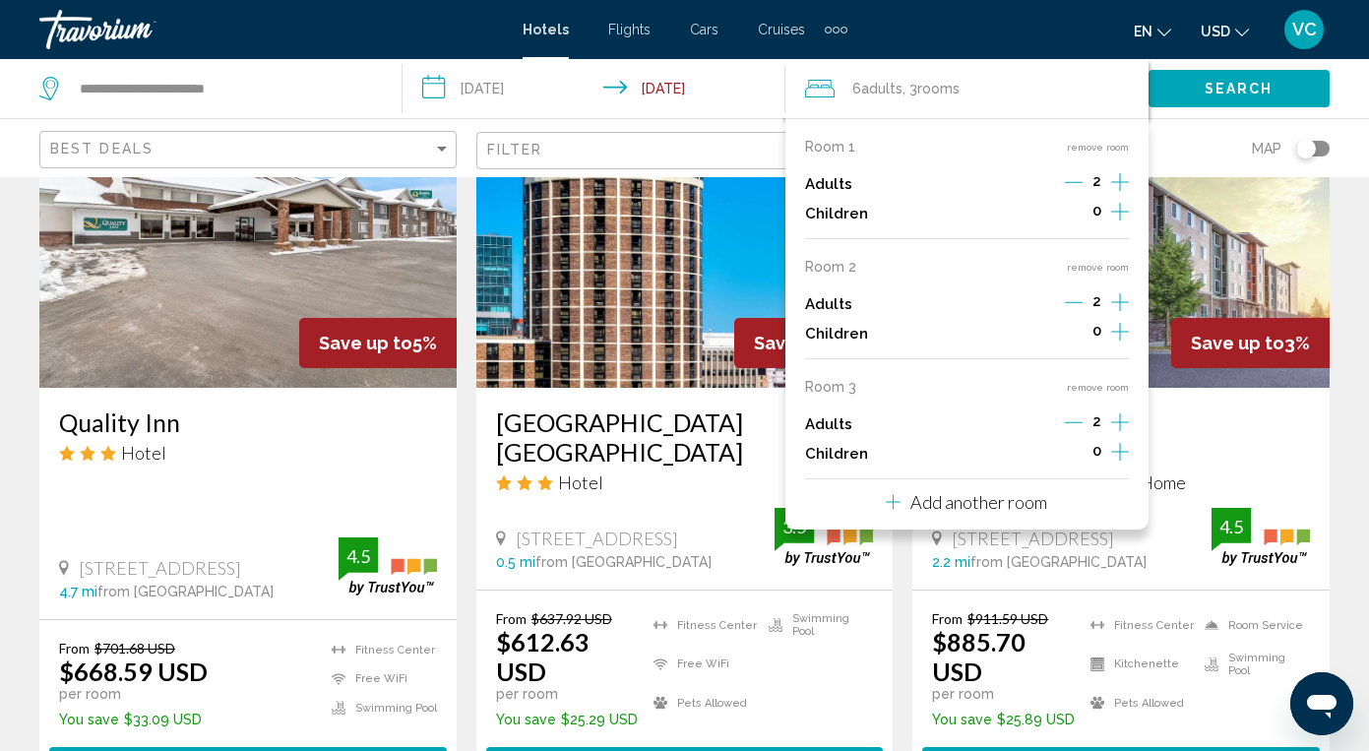
click at [1107, 394] on button "remove room" at bounding box center [1098, 387] width 62 height 13
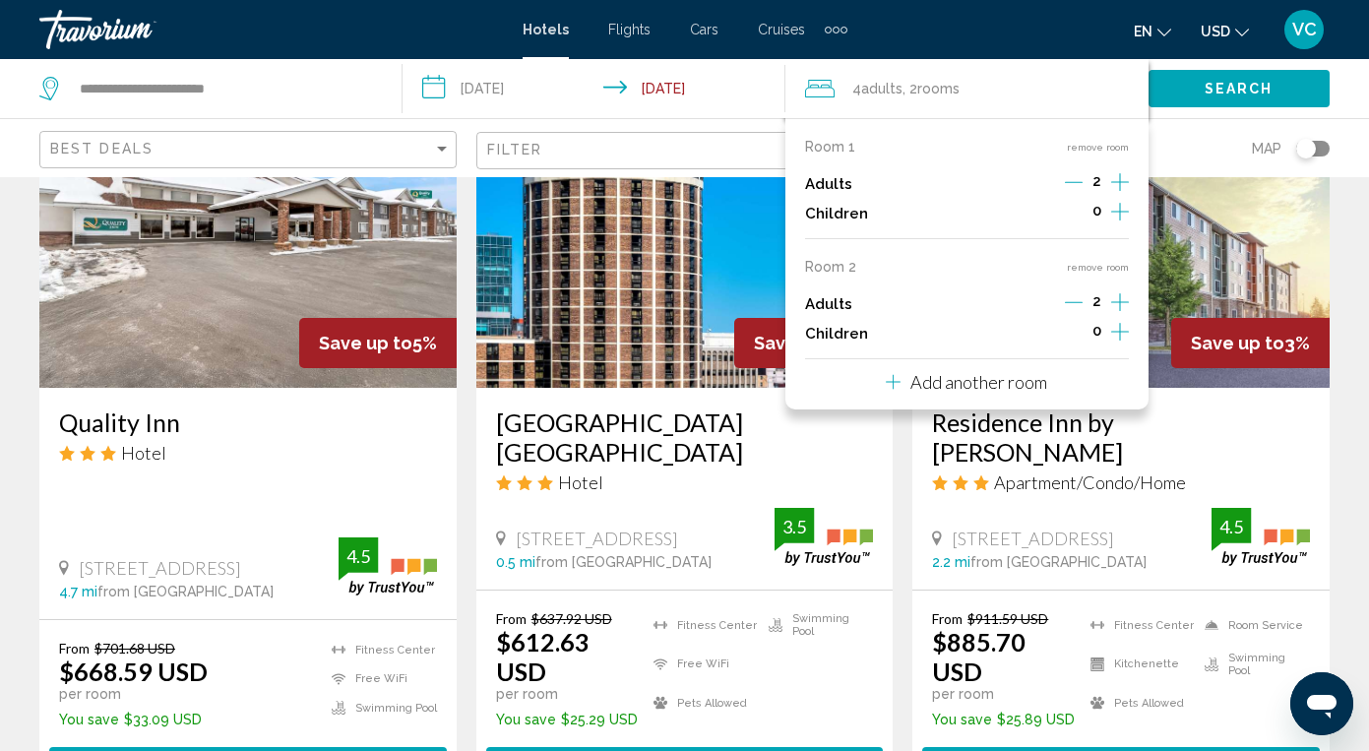
click at [1166, 127] on div "Map" at bounding box center [1120, 148] width 417 height 58
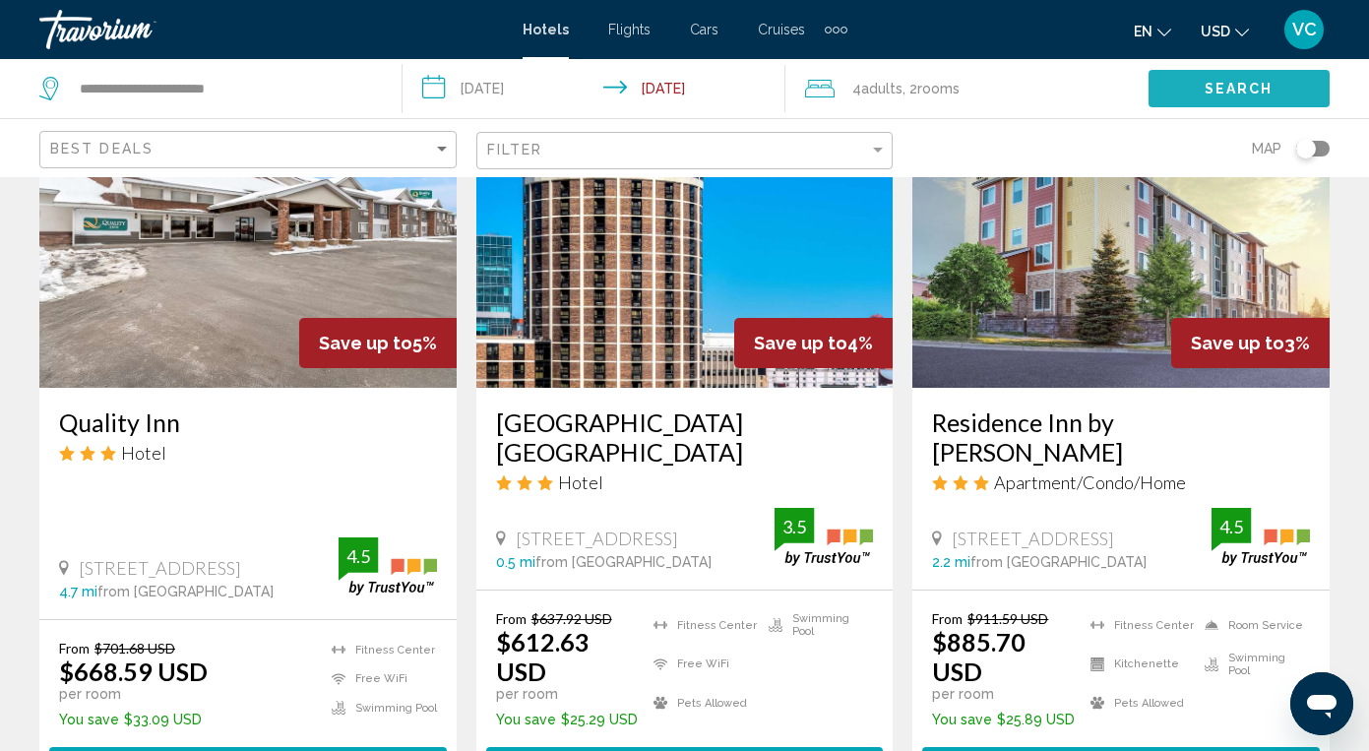
click at [1254, 88] on span "Search" at bounding box center [1239, 90] width 69 height 16
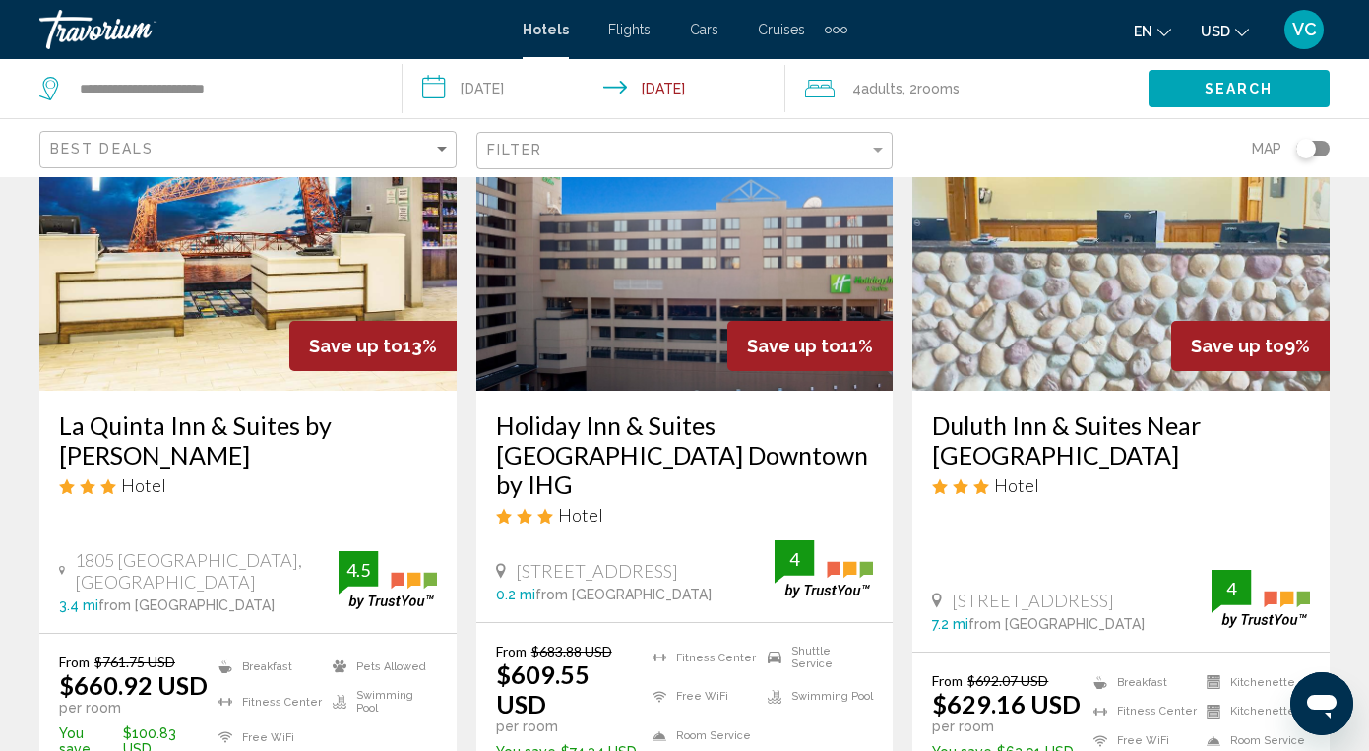
scroll to position [173, 0]
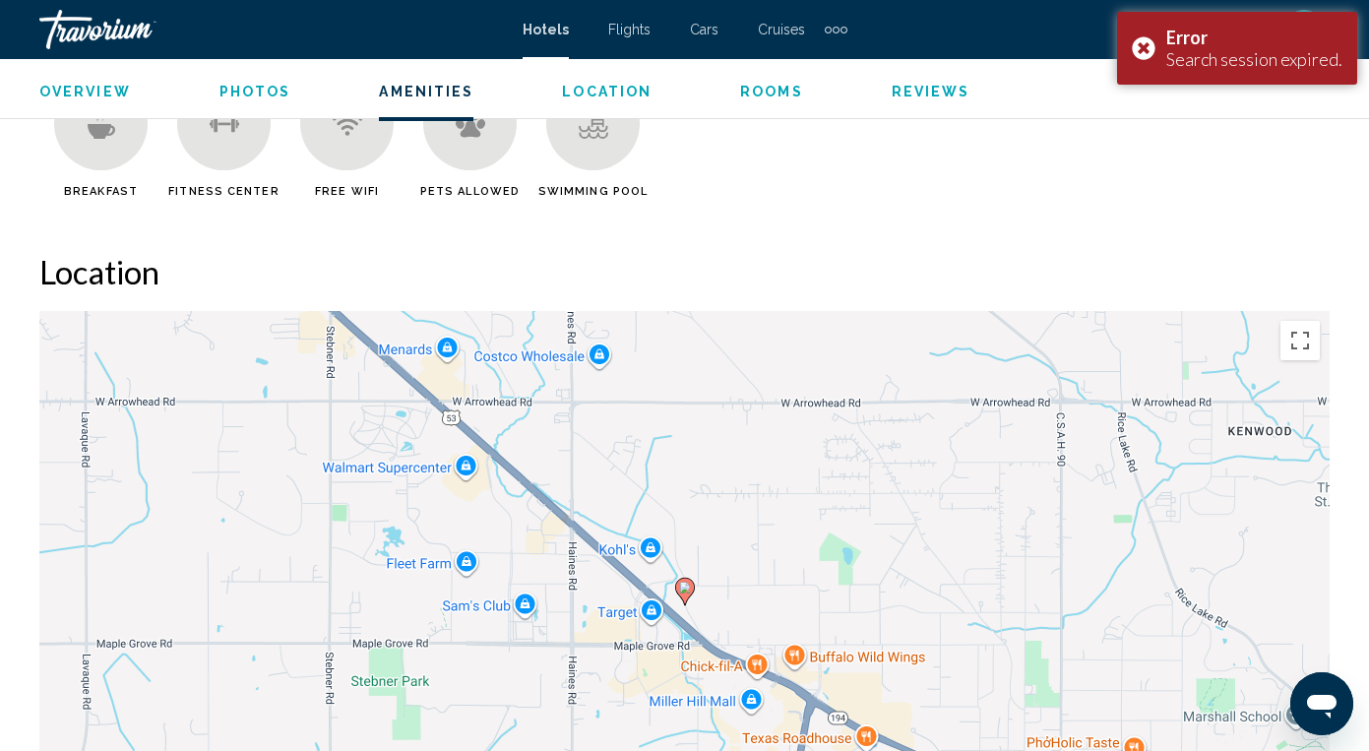
scroll to position [2010, 0]
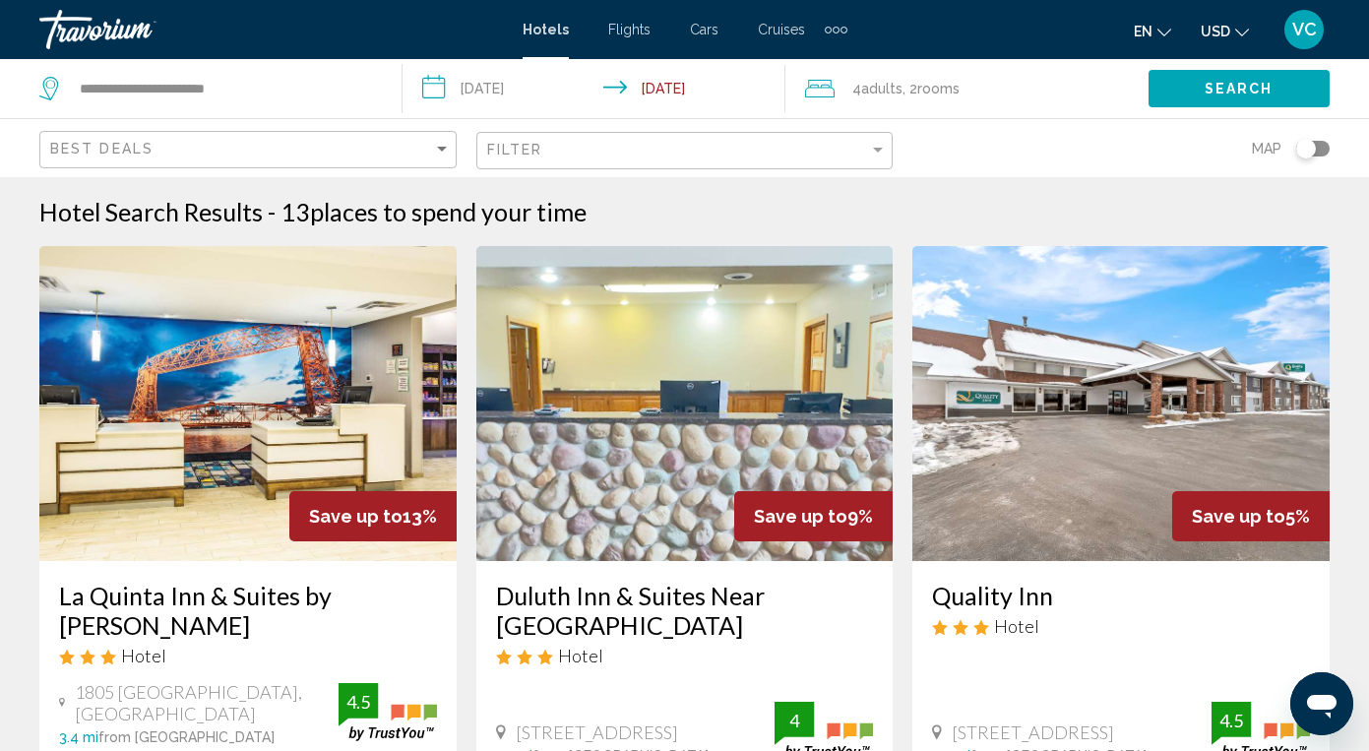
click at [836, 29] on div "Extra navigation items" at bounding box center [836, 30] width 7 height 7
